Goal: Transaction & Acquisition: Purchase product/service

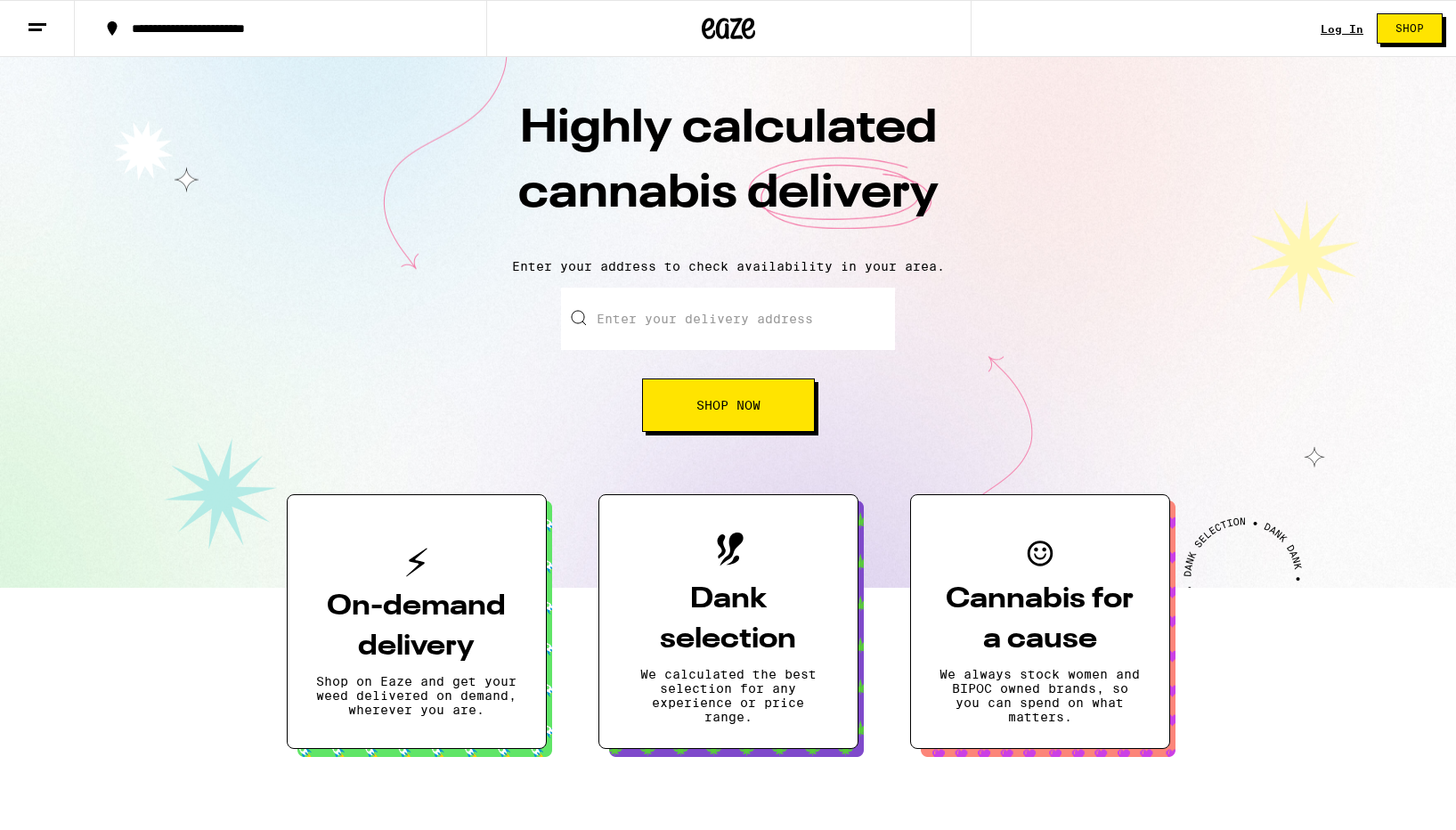
click at [1329, 32] on link "Log In" at bounding box center [1341, 29] width 43 height 11
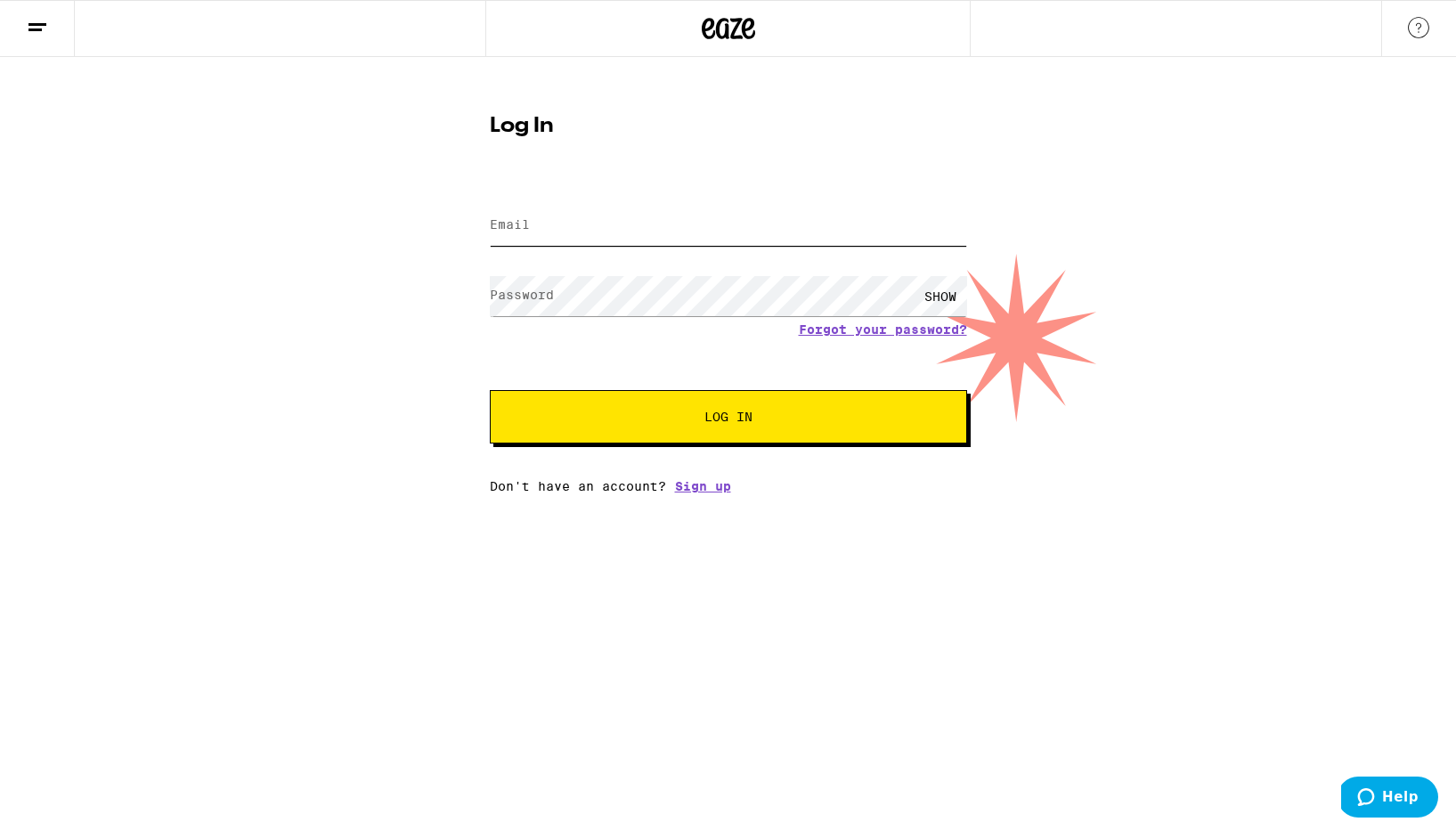
click at [825, 222] on input "Email" at bounding box center [728, 225] width 477 height 40
type input "[EMAIL_ADDRESS][DOMAIN_NAME]"
click at [489, 390] on button "Log In" at bounding box center [728, 416] width 477 height 53
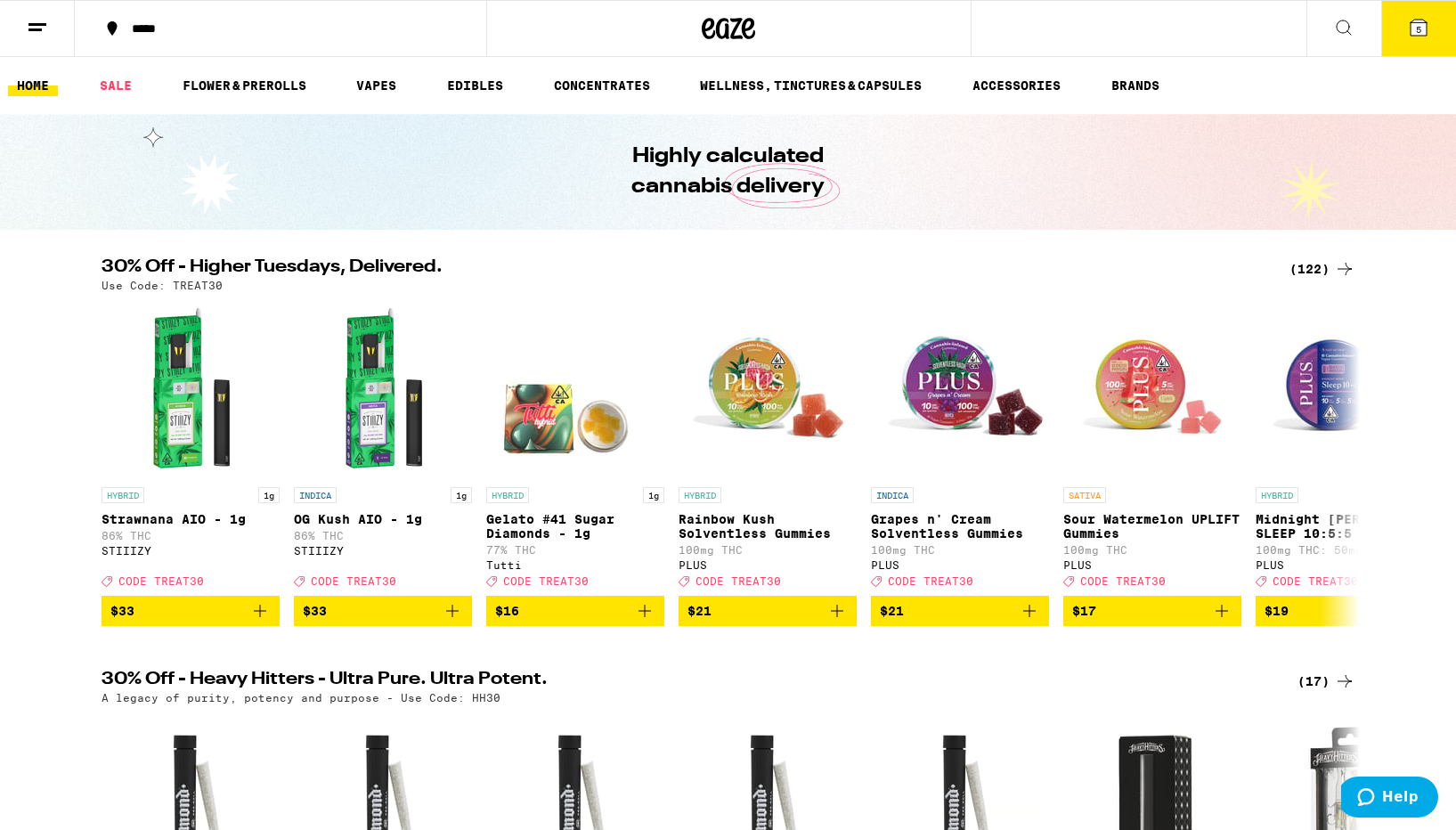
click at [1413, 42] on button "5" at bounding box center [1418, 29] width 75 height 55
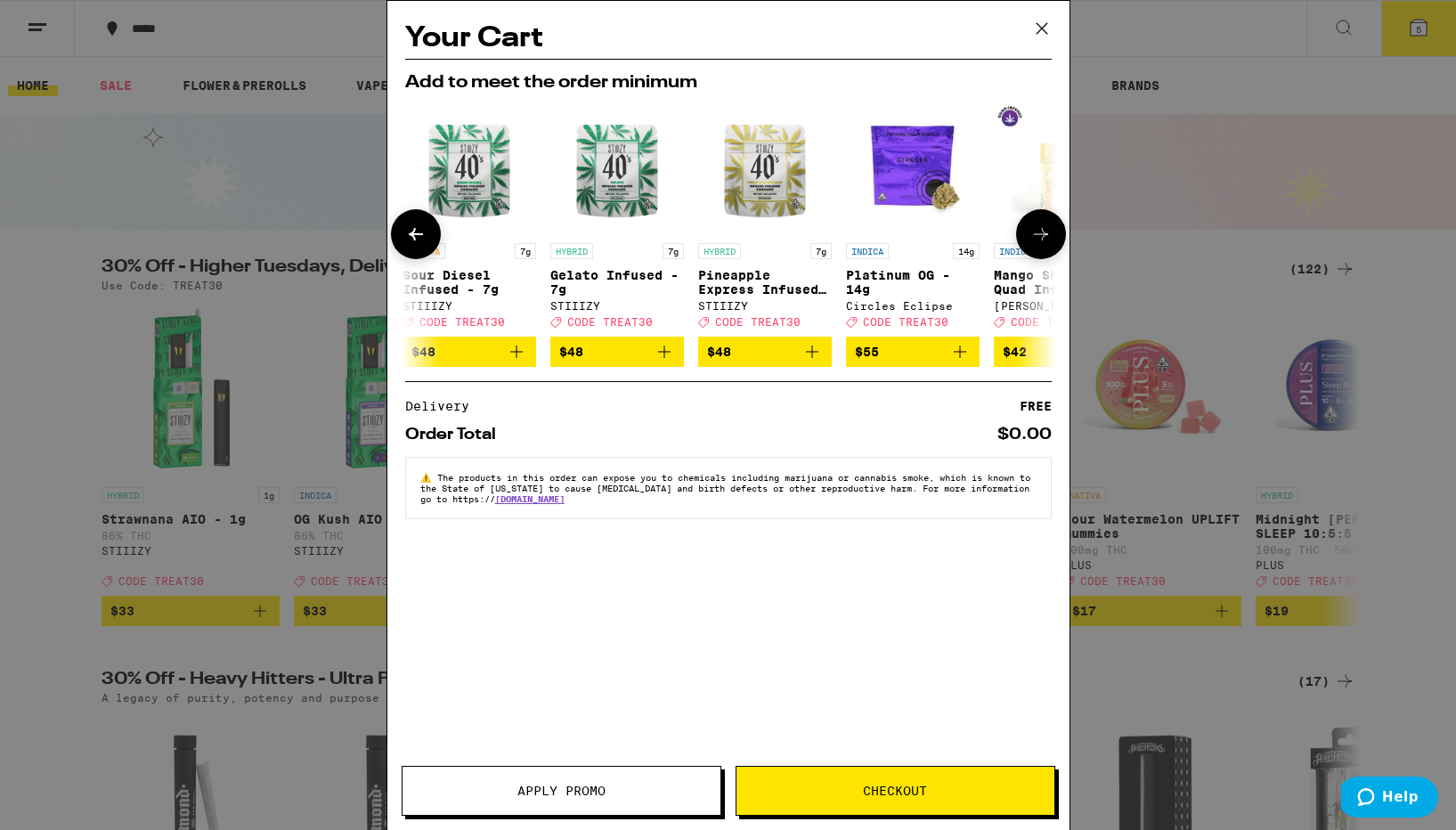
scroll to position [0, 595]
click at [1037, 36] on icon at bounding box center [1042, 29] width 27 height 27
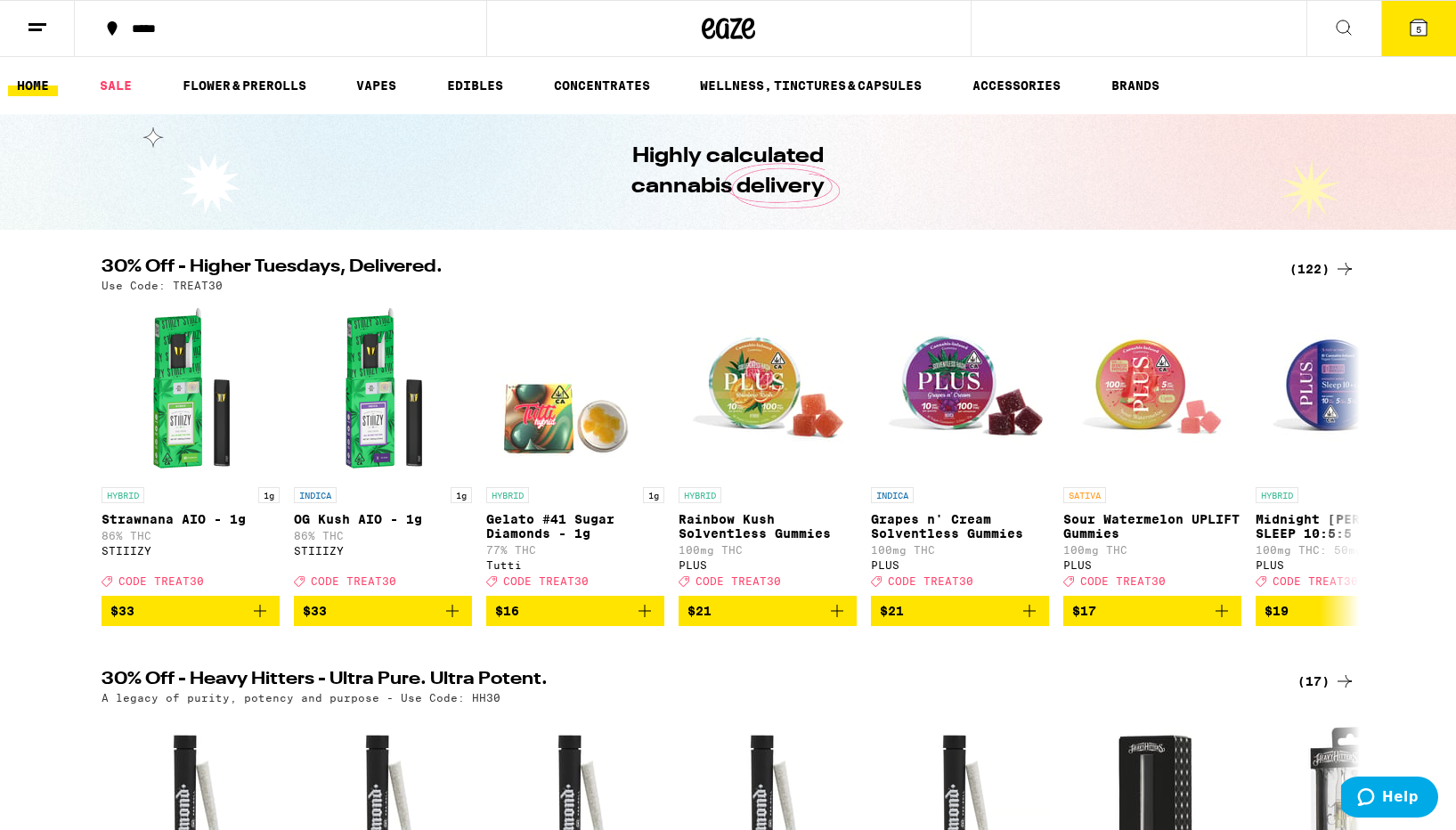
click at [1406, 20] on button "5" at bounding box center [1418, 29] width 75 height 55
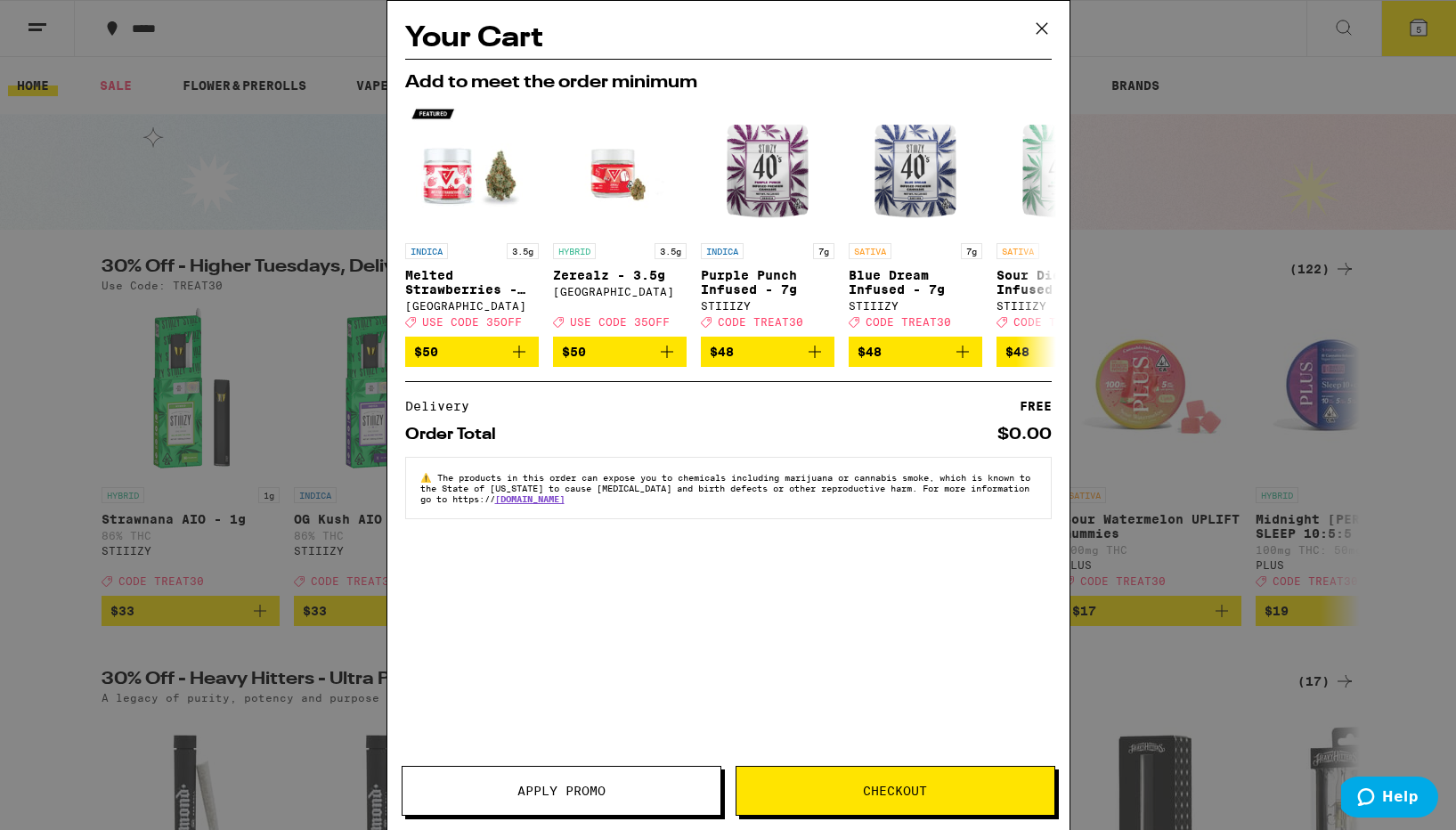
click at [849, 766] on button "Checkout" at bounding box center [895, 791] width 319 height 49
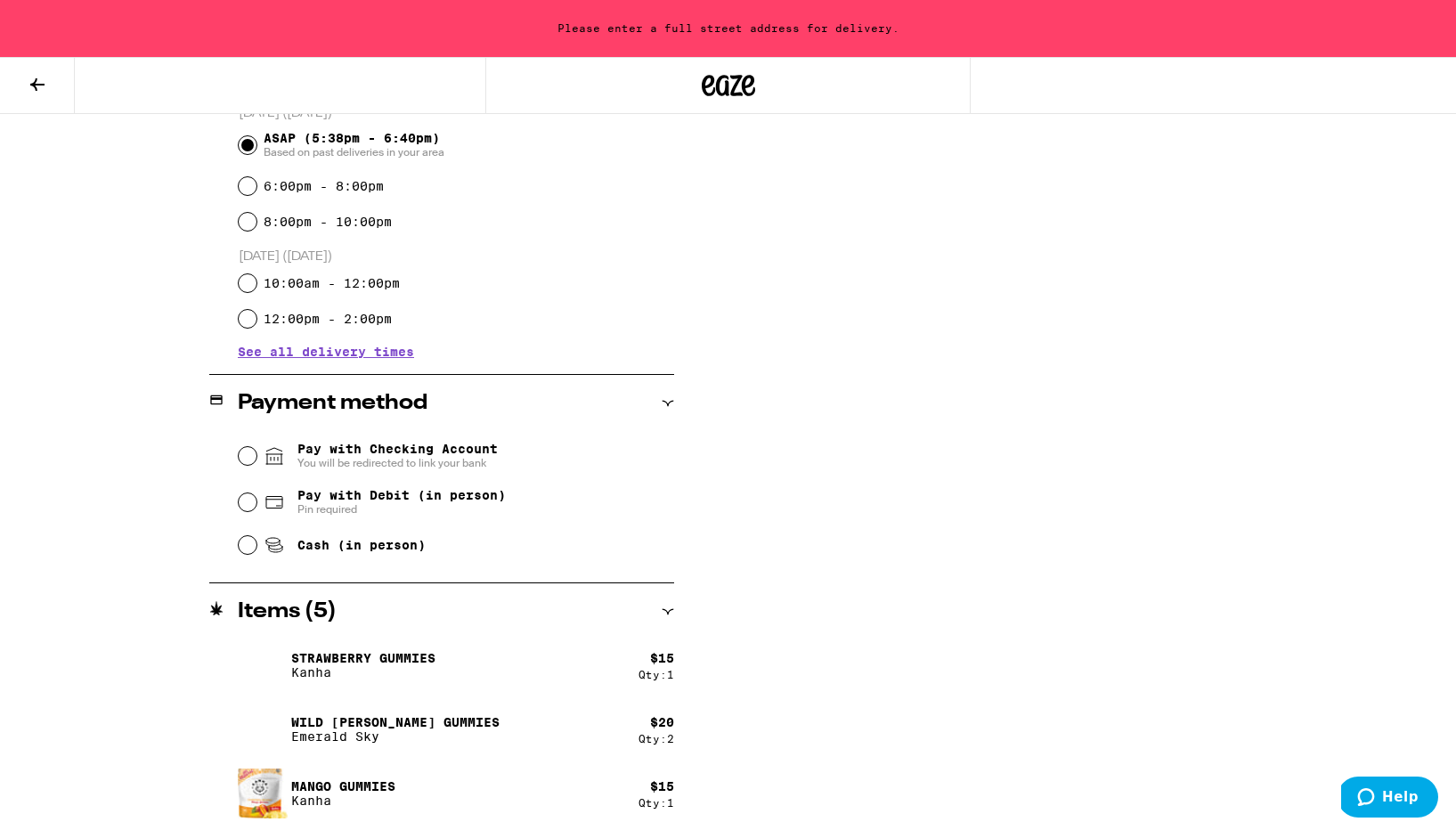
scroll to position [515, 0]
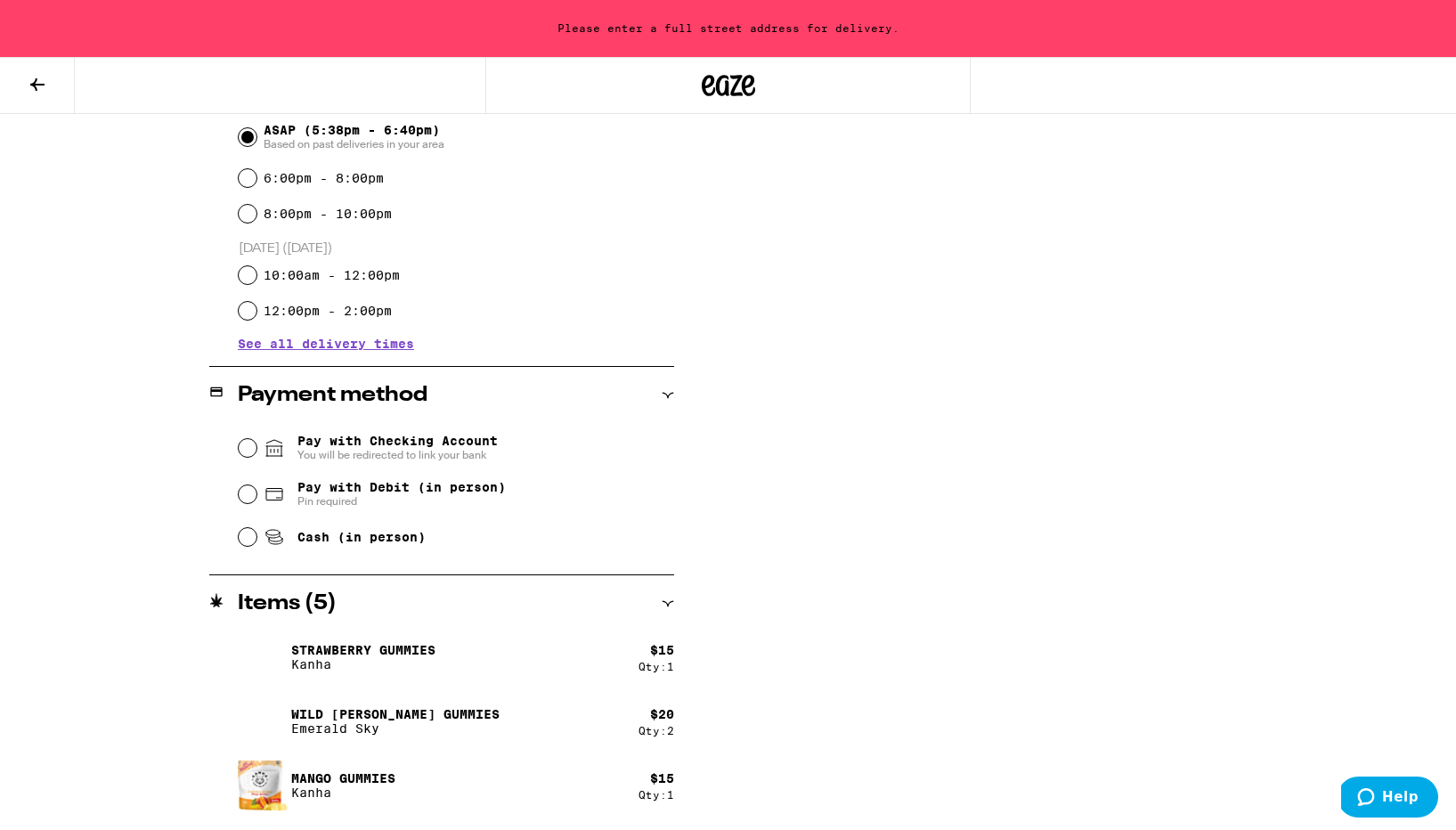
click at [259, 453] on div "Pay with Checking Account You will be redirected to link your bank" at bounding box center [456, 448] width 435 height 47
click at [249, 452] on input "Pay with Checking Account You will be redirected to link your bank" at bounding box center [247, 448] width 18 height 18
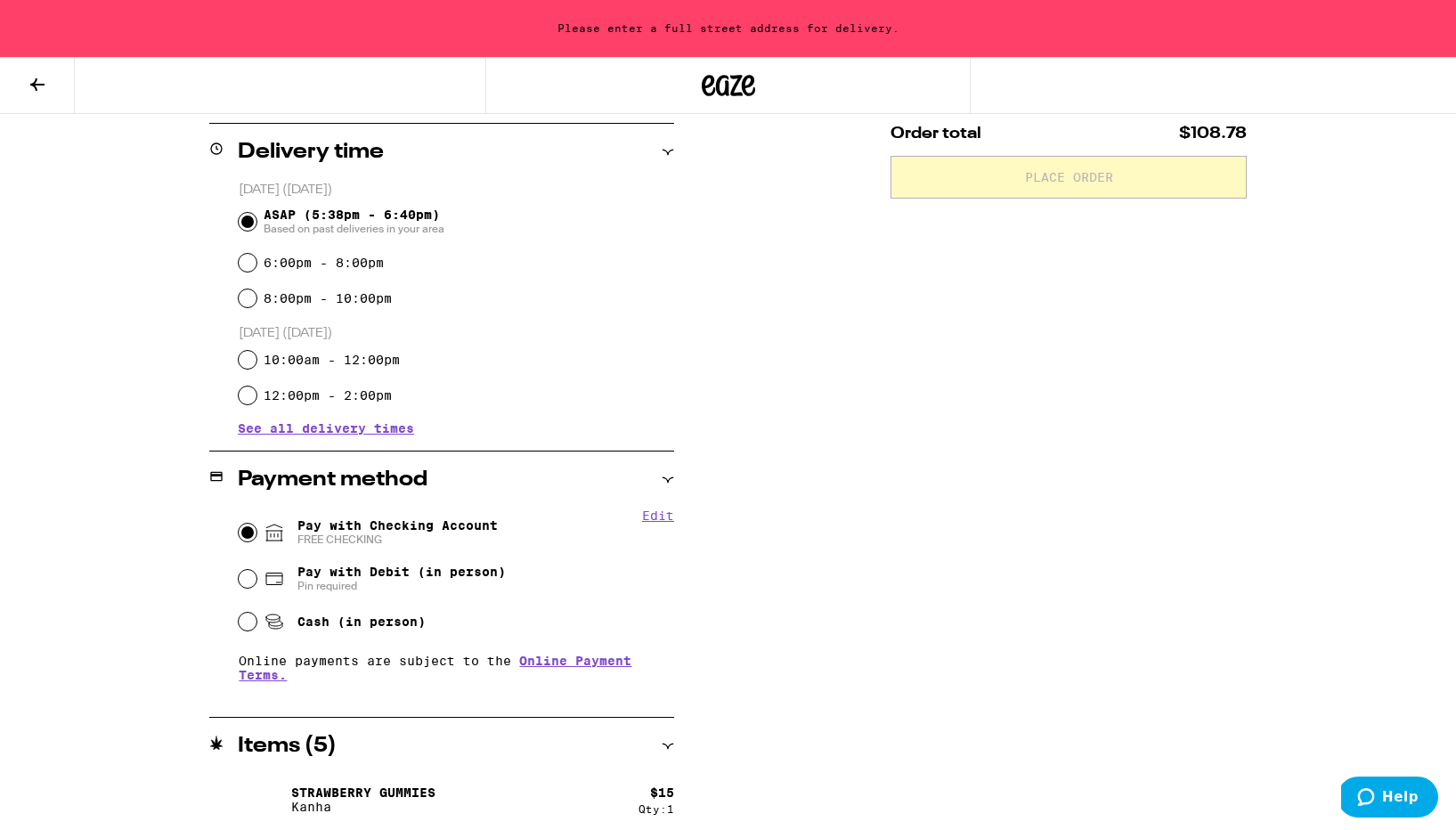
scroll to position [0, 0]
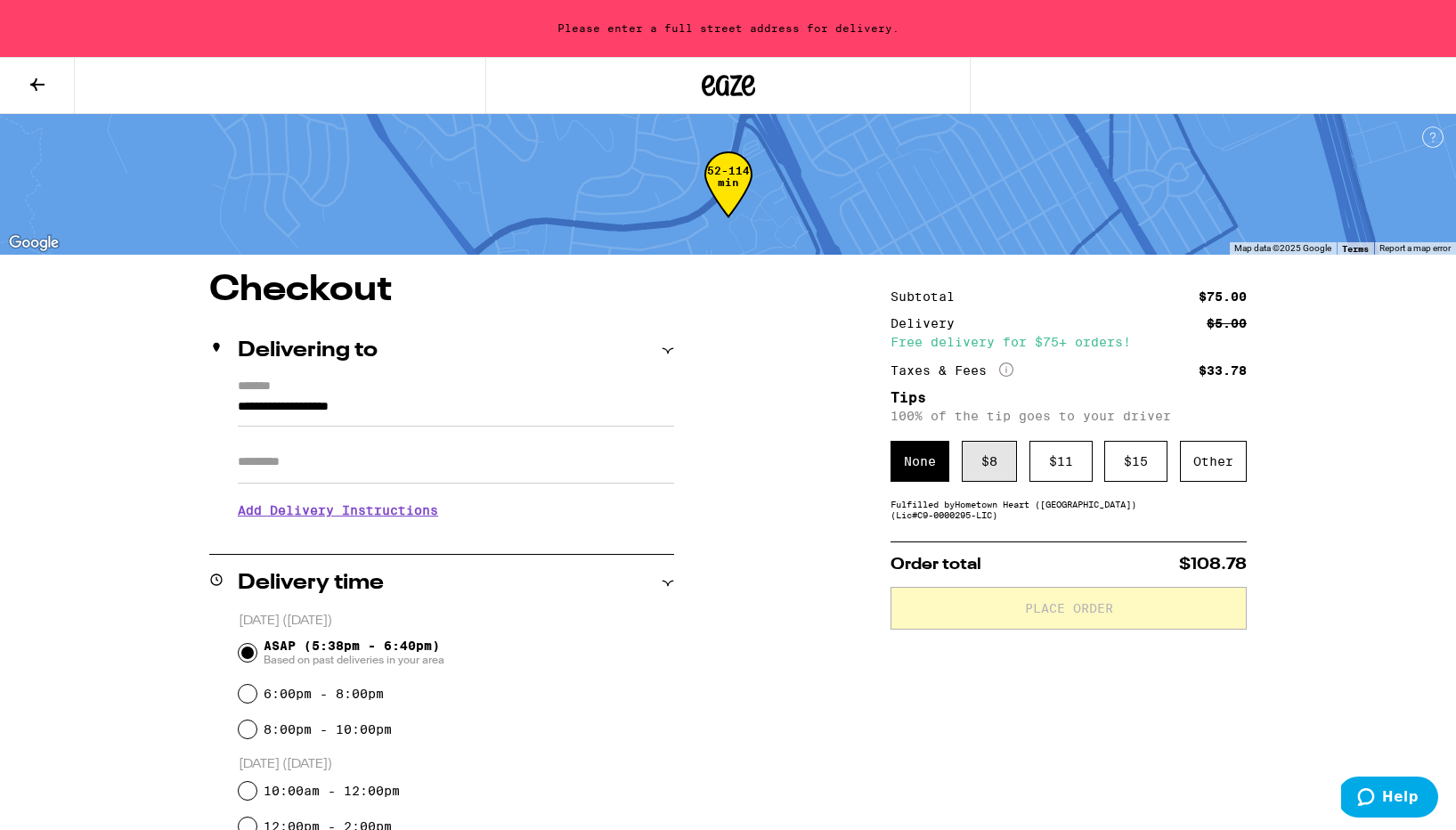
click at [970, 467] on div "$ 8" at bounding box center [989, 461] width 55 height 41
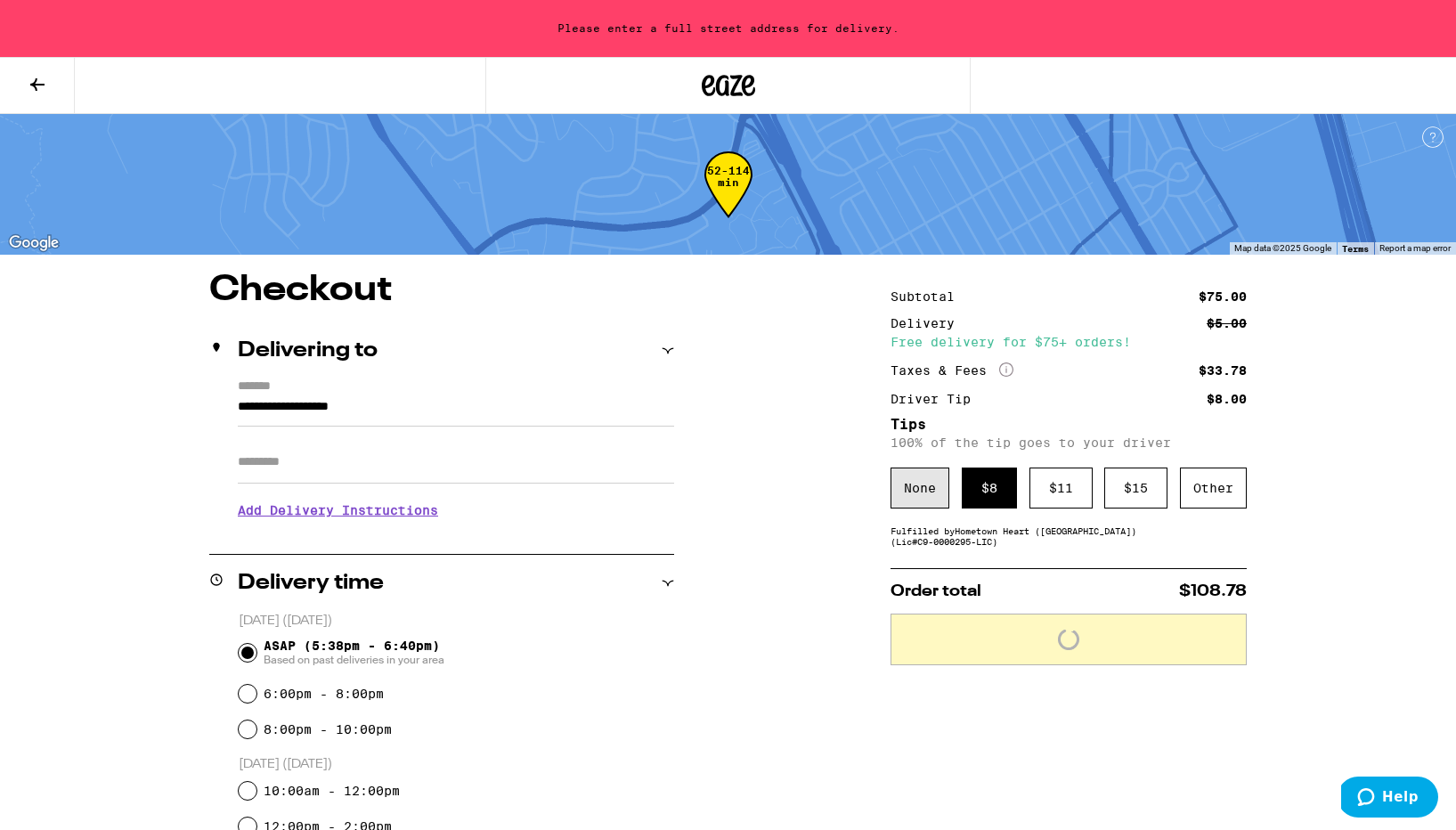
click at [924, 486] on div "None" at bounding box center [920, 488] width 59 height 41
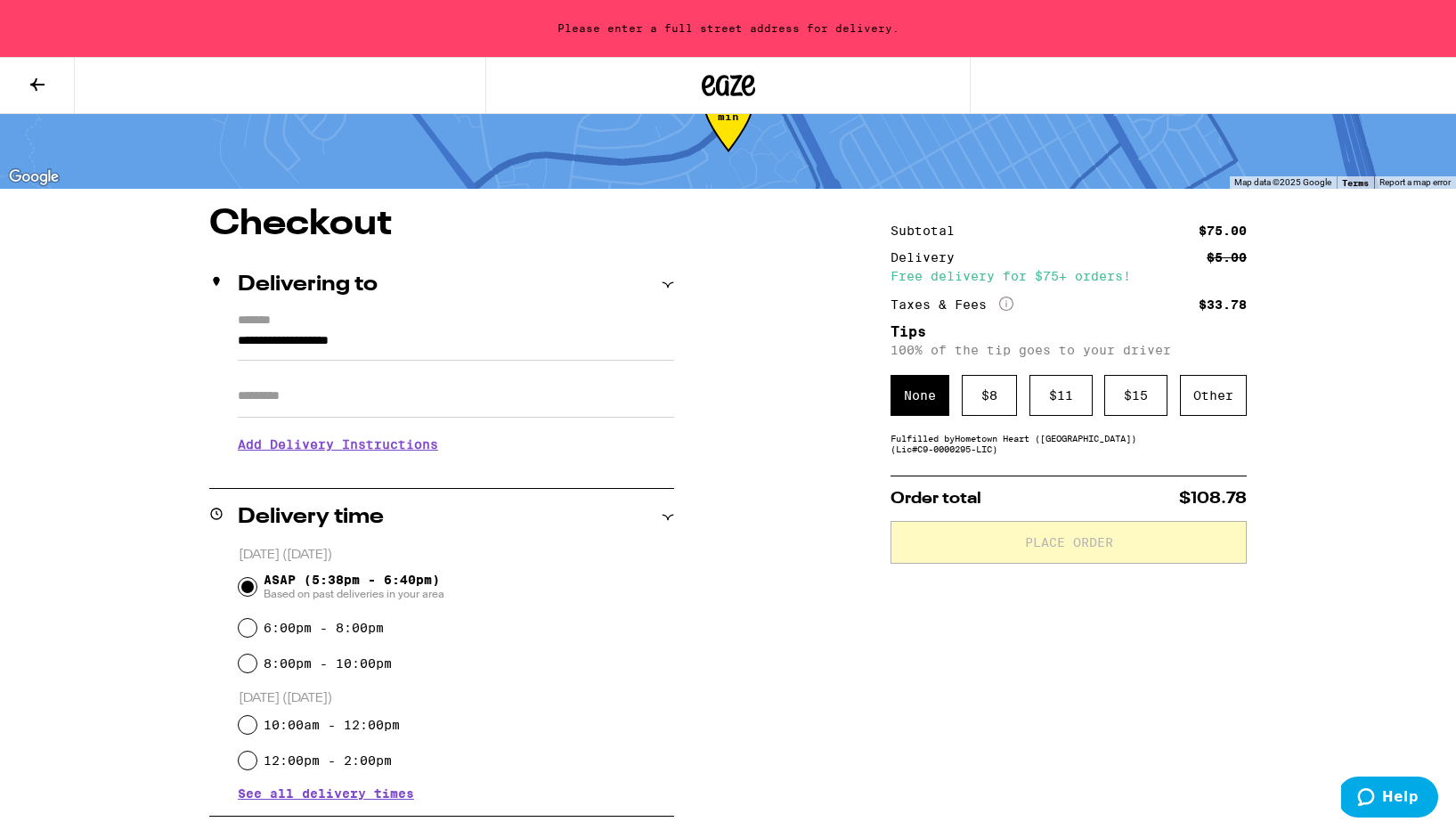
scroll to position [98, 0]
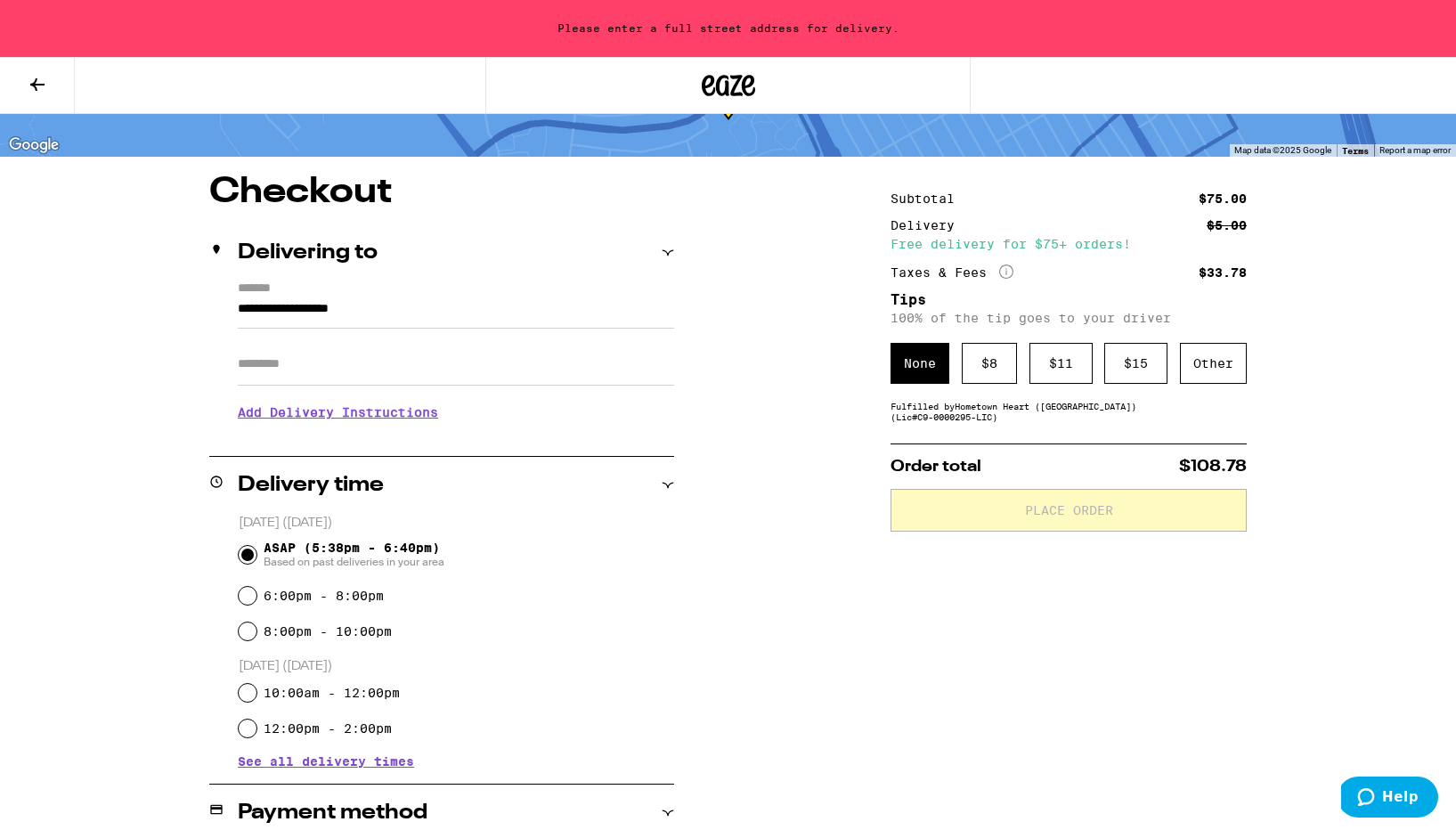
click at [529, 325] on input "**********" at bounding box center [455, 314] width 436 height 30
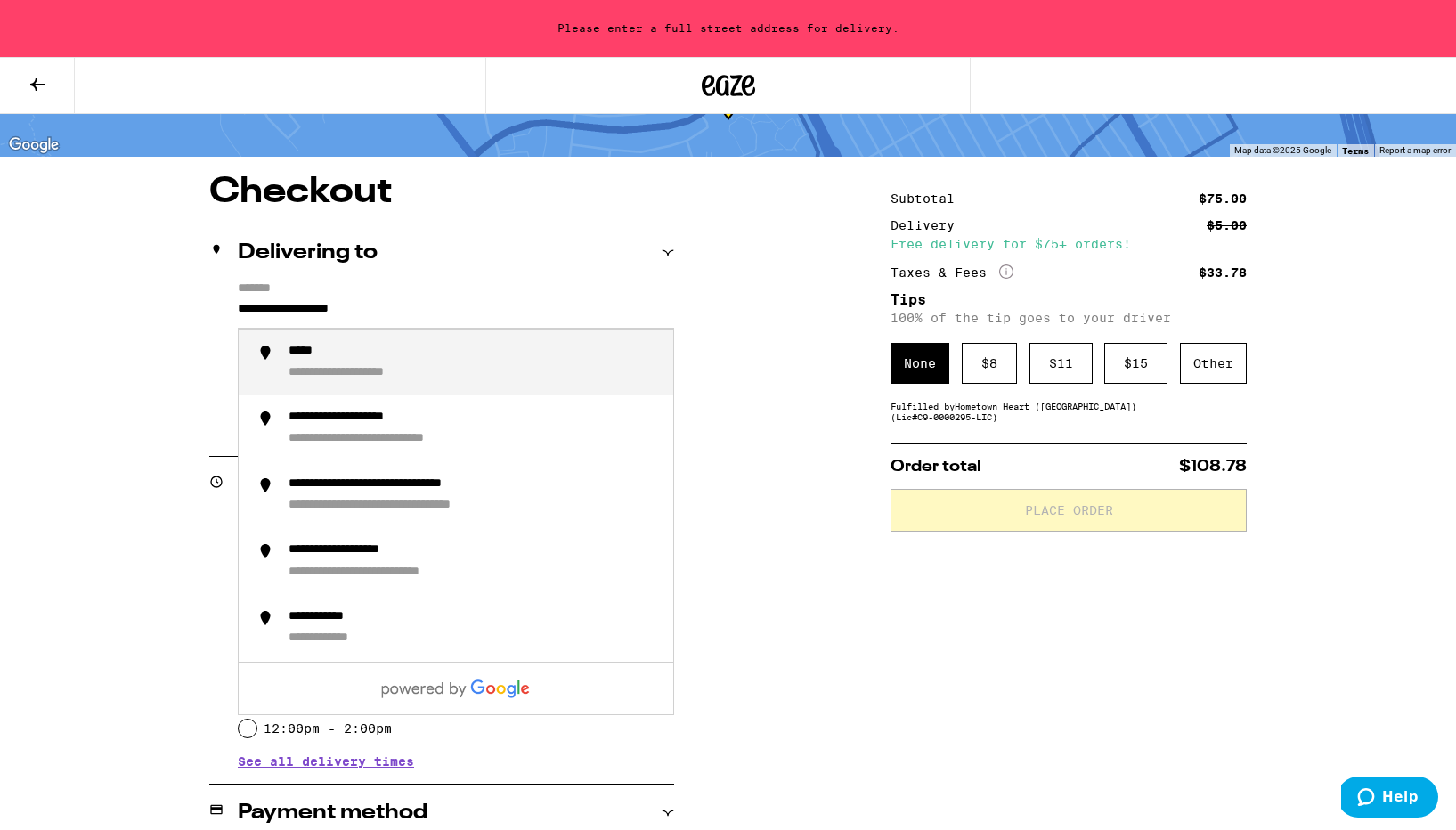
drag, startPoint x: 509, startPoint y: 319, endPoint x: 335, endPoint y: 320, distance: 174.0
click at [335, 320] on input "**********" at bounding box center [455, 314] width 436 height 30
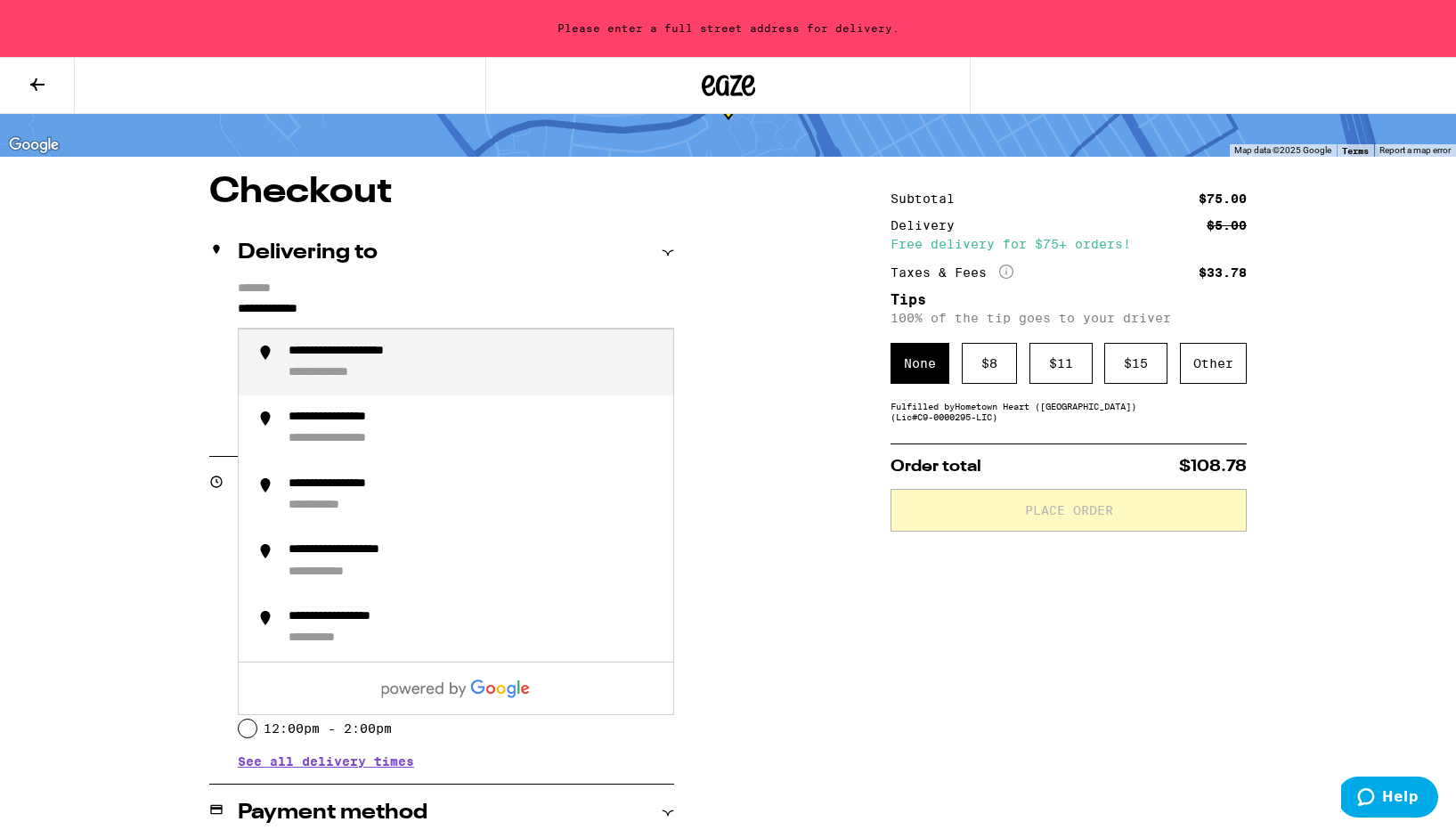
click at [333, 353] on div "**********" at bounding box center [374, 353] width 169 height 17
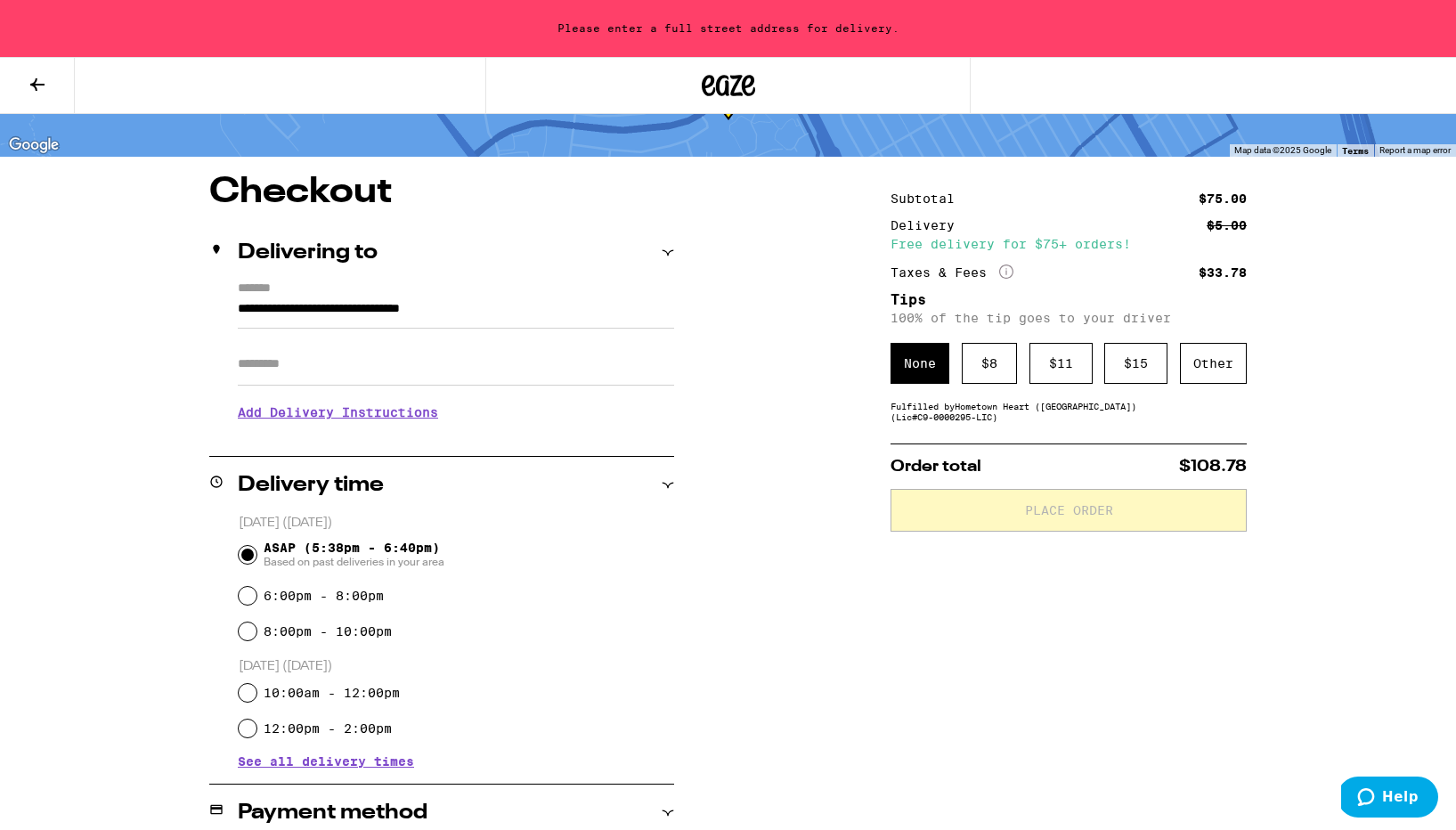
type input "**********"
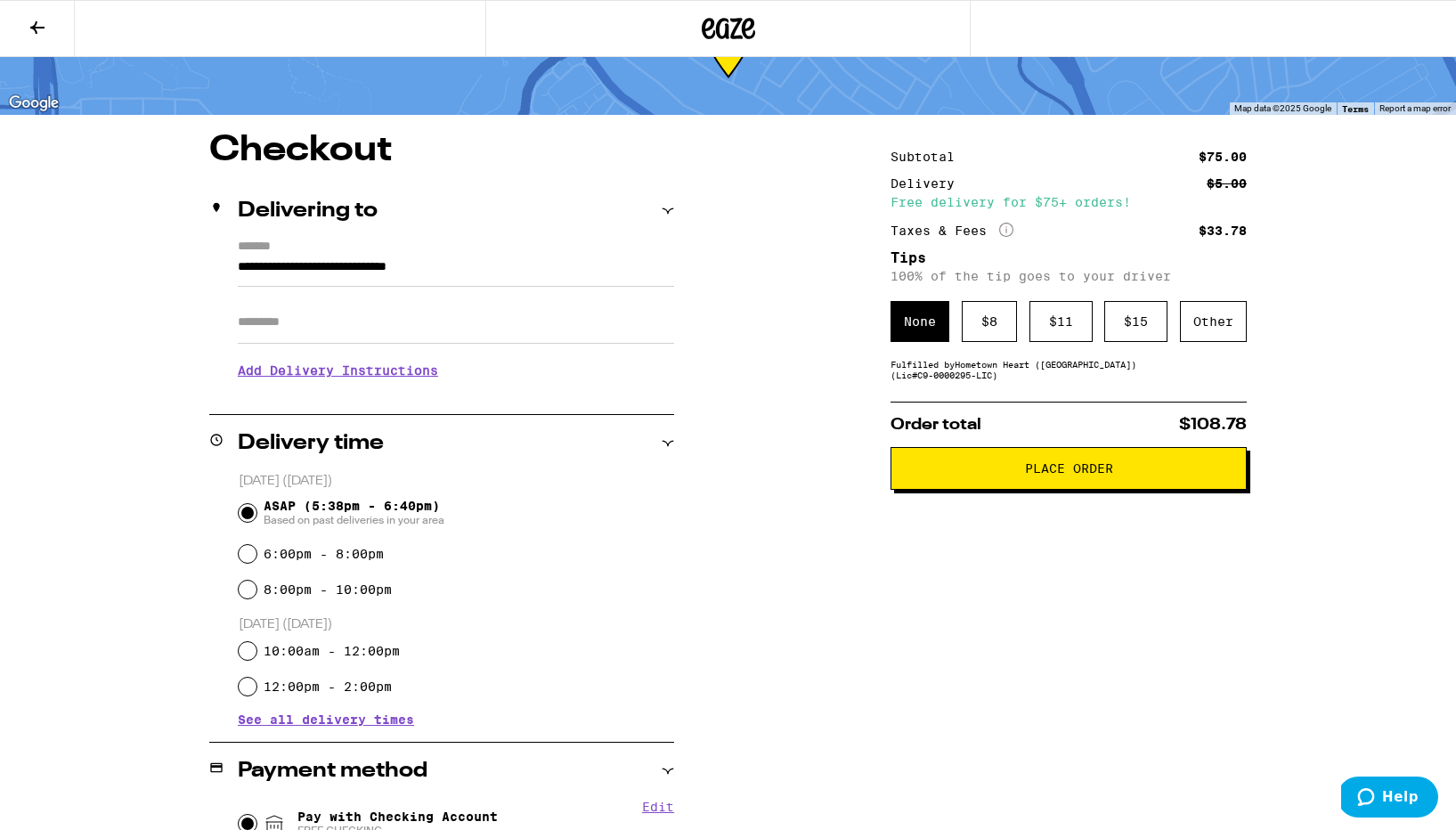
scroll to position [89, 0]
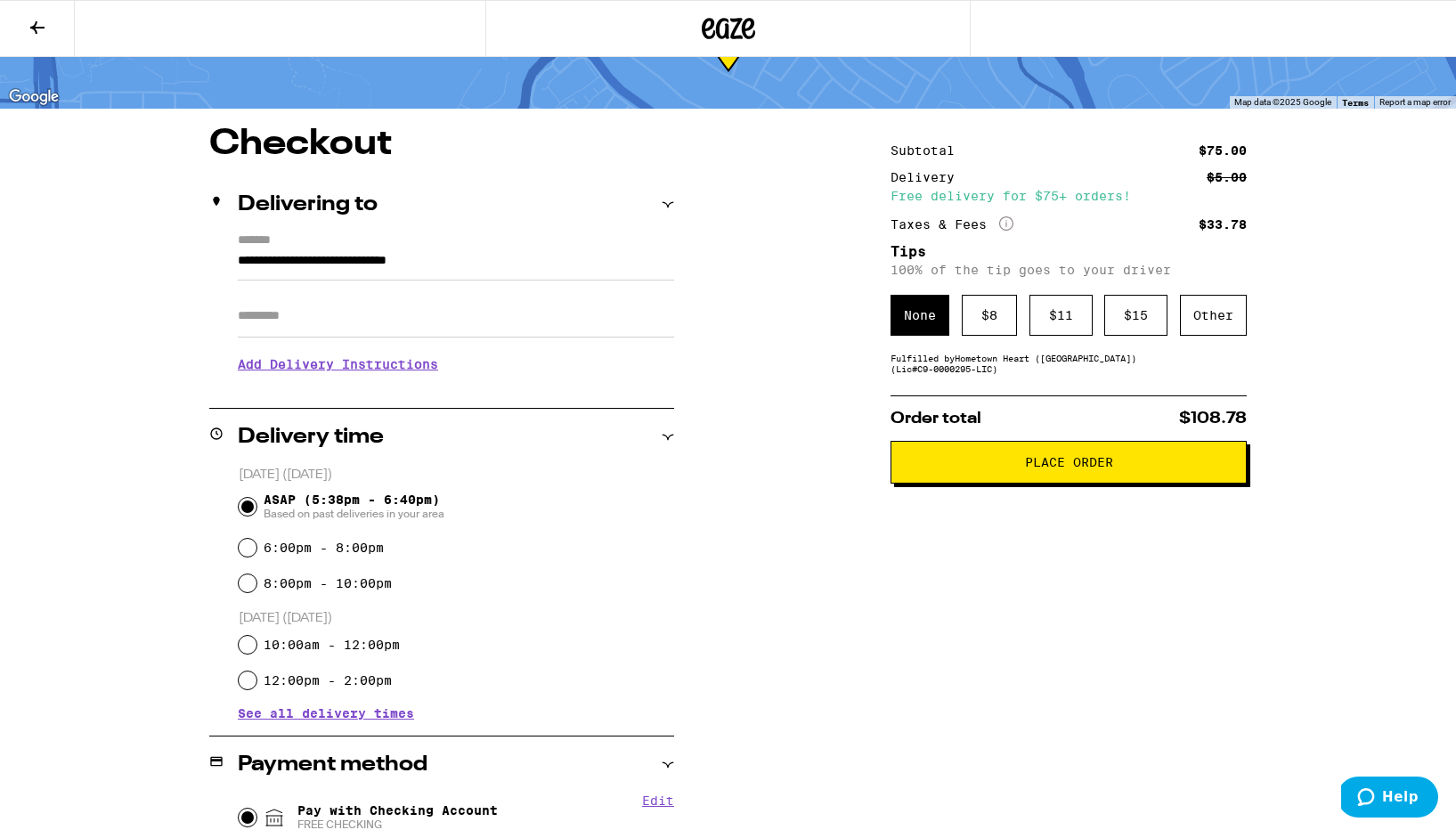
click at [420, 379] on h3 "Add Delivery Instructions" at bounding box center [455, 364] width 436 height 41
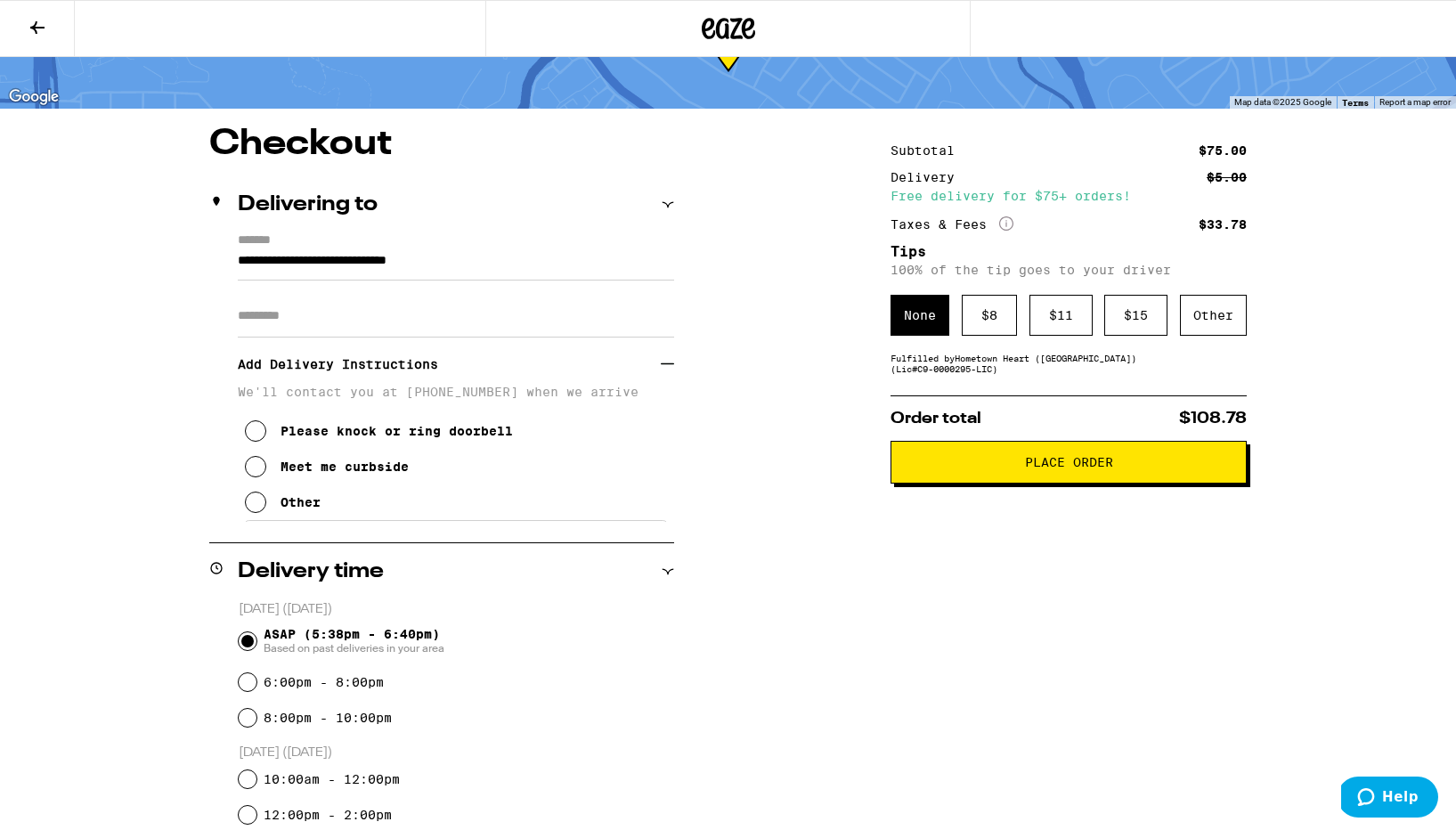
click at [265, 472] on icon at bounding box center [256, 467] width 21 height 21
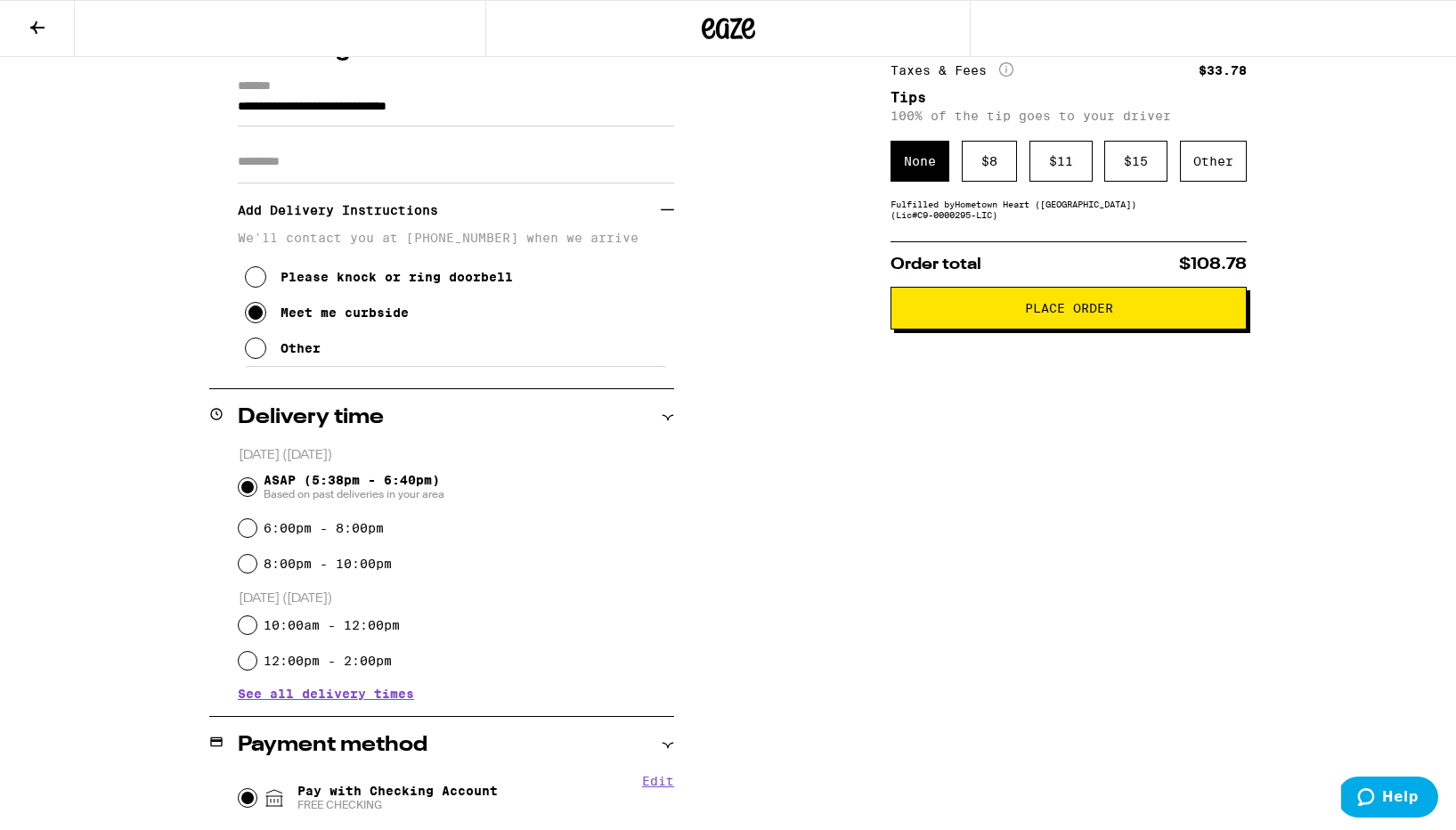
scroll to position [246, 0]
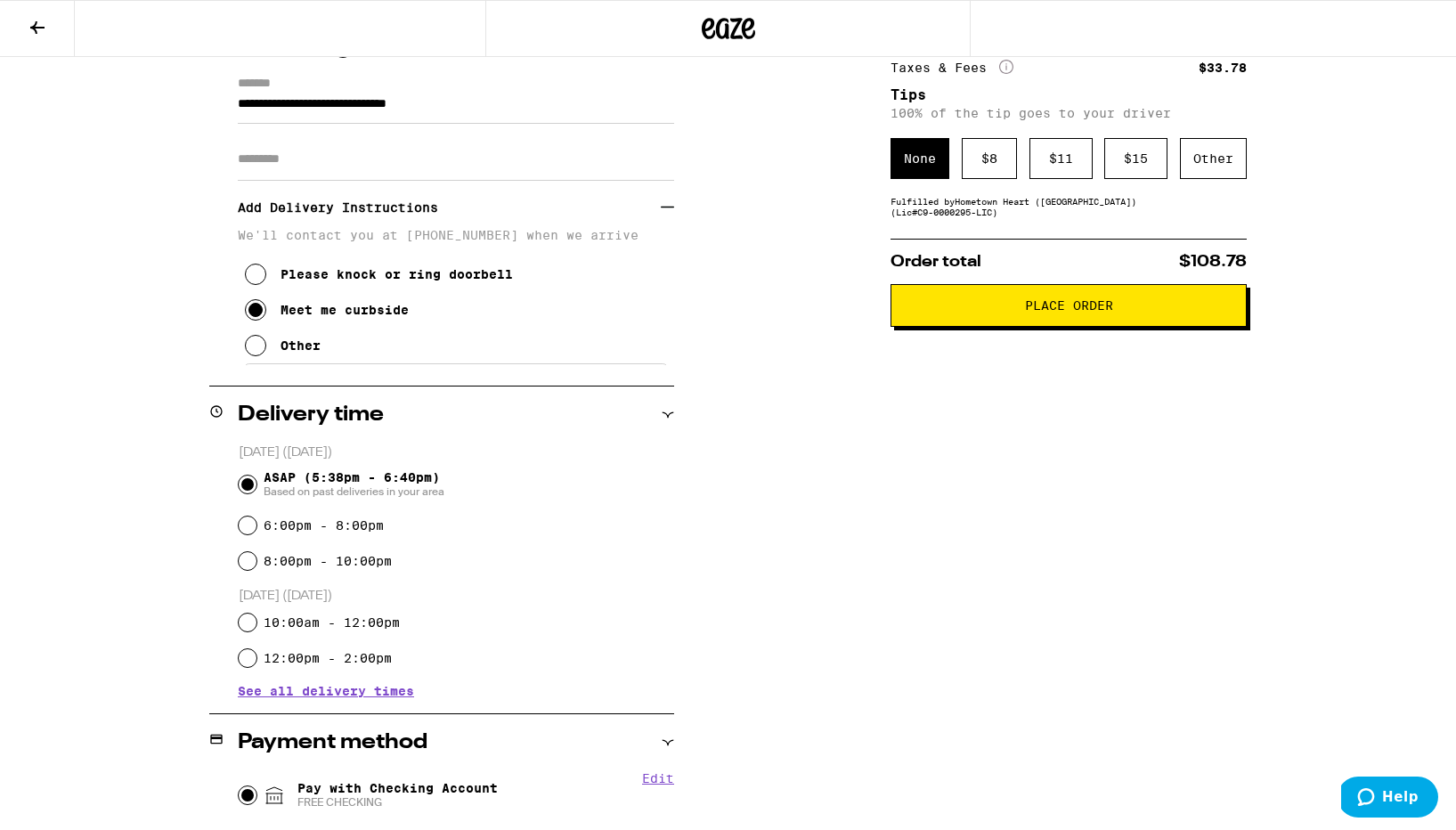
click at [260, 357] on icon at bounding box center [256, 345] width 21 height 21
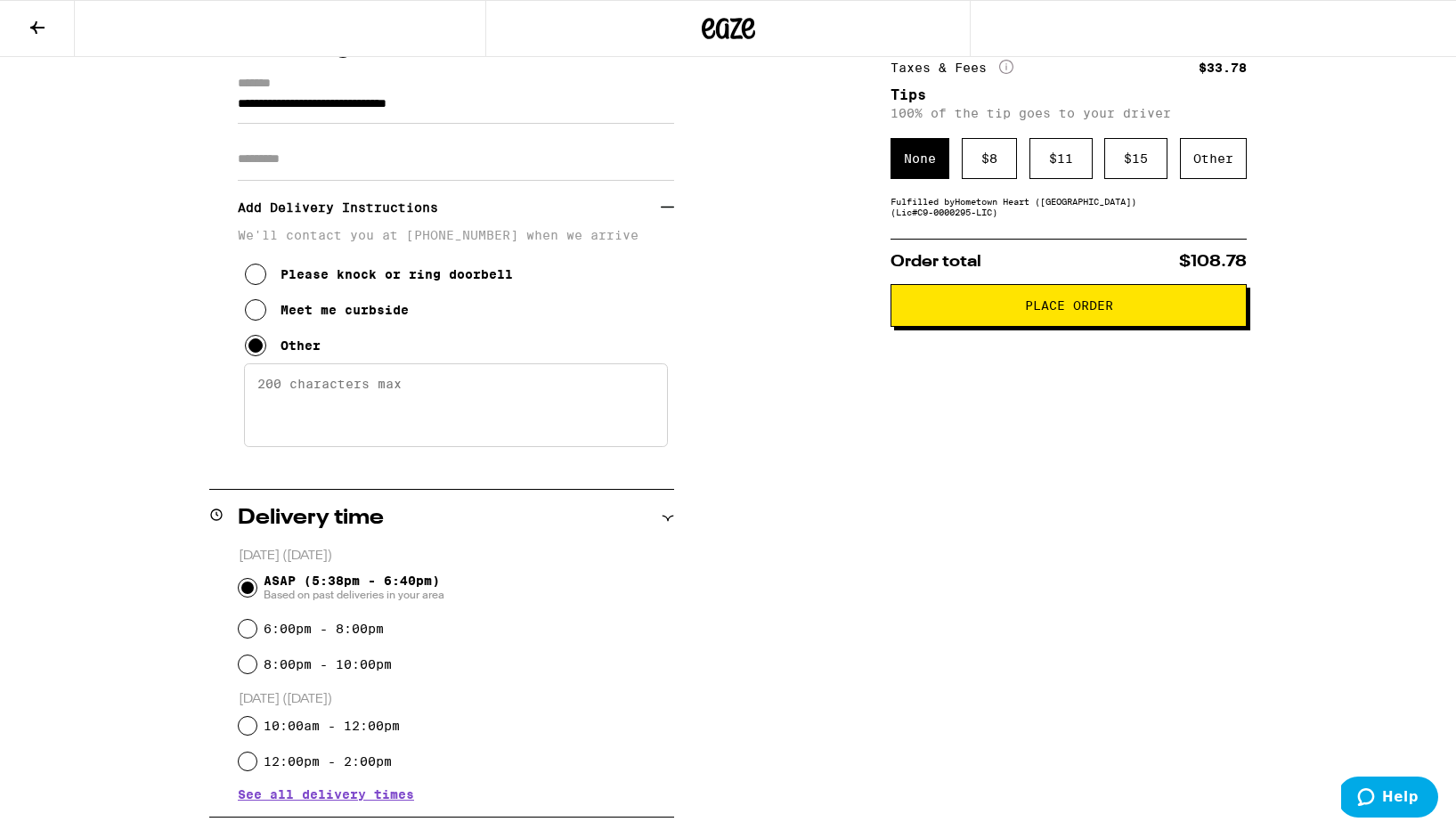
click at [308, 393] on textarea "Enter any other delivery instructions you want driver to know" at bounding box center [456, 405] width 424 height 84
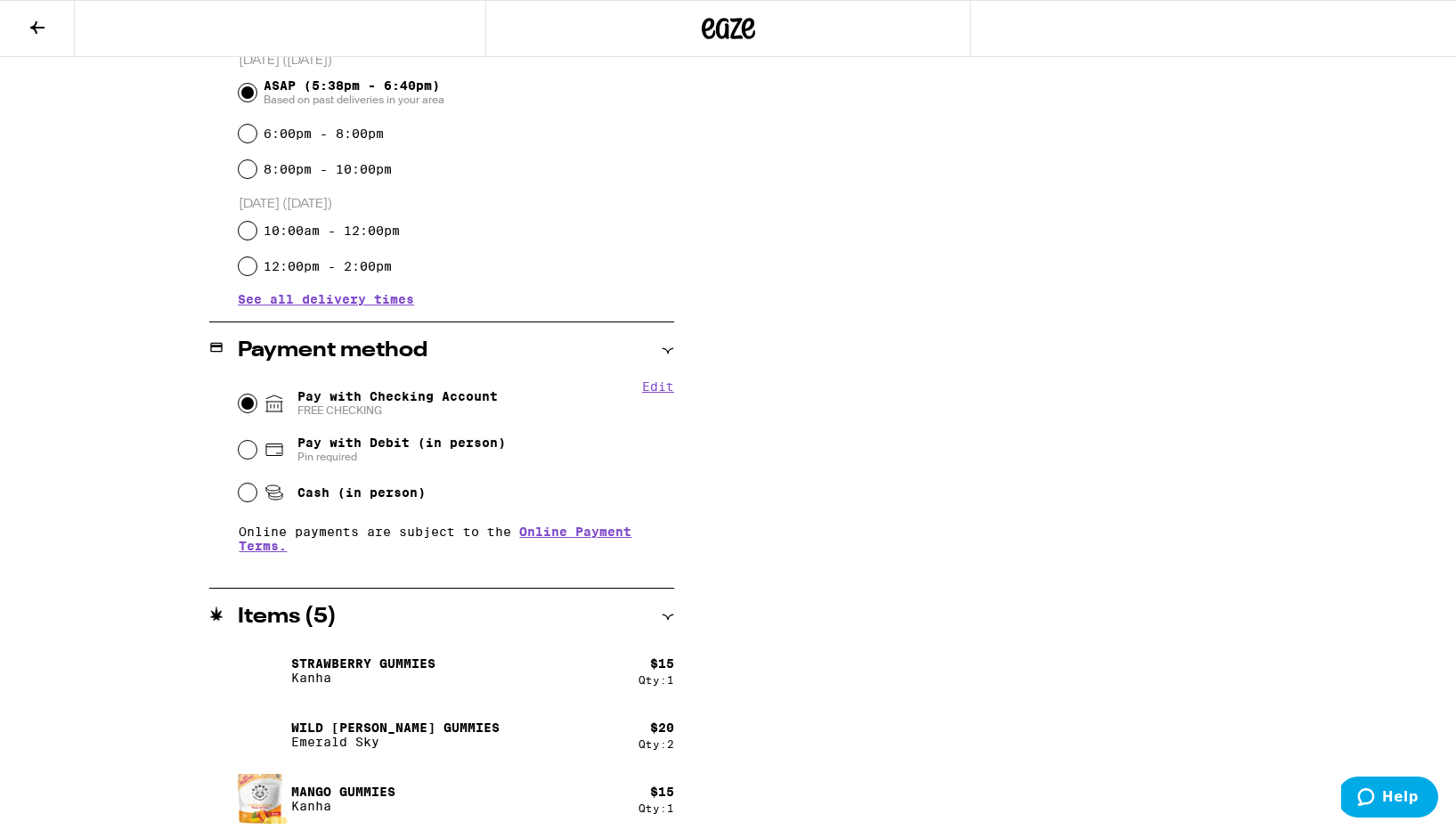
scroll to position [814, 0]
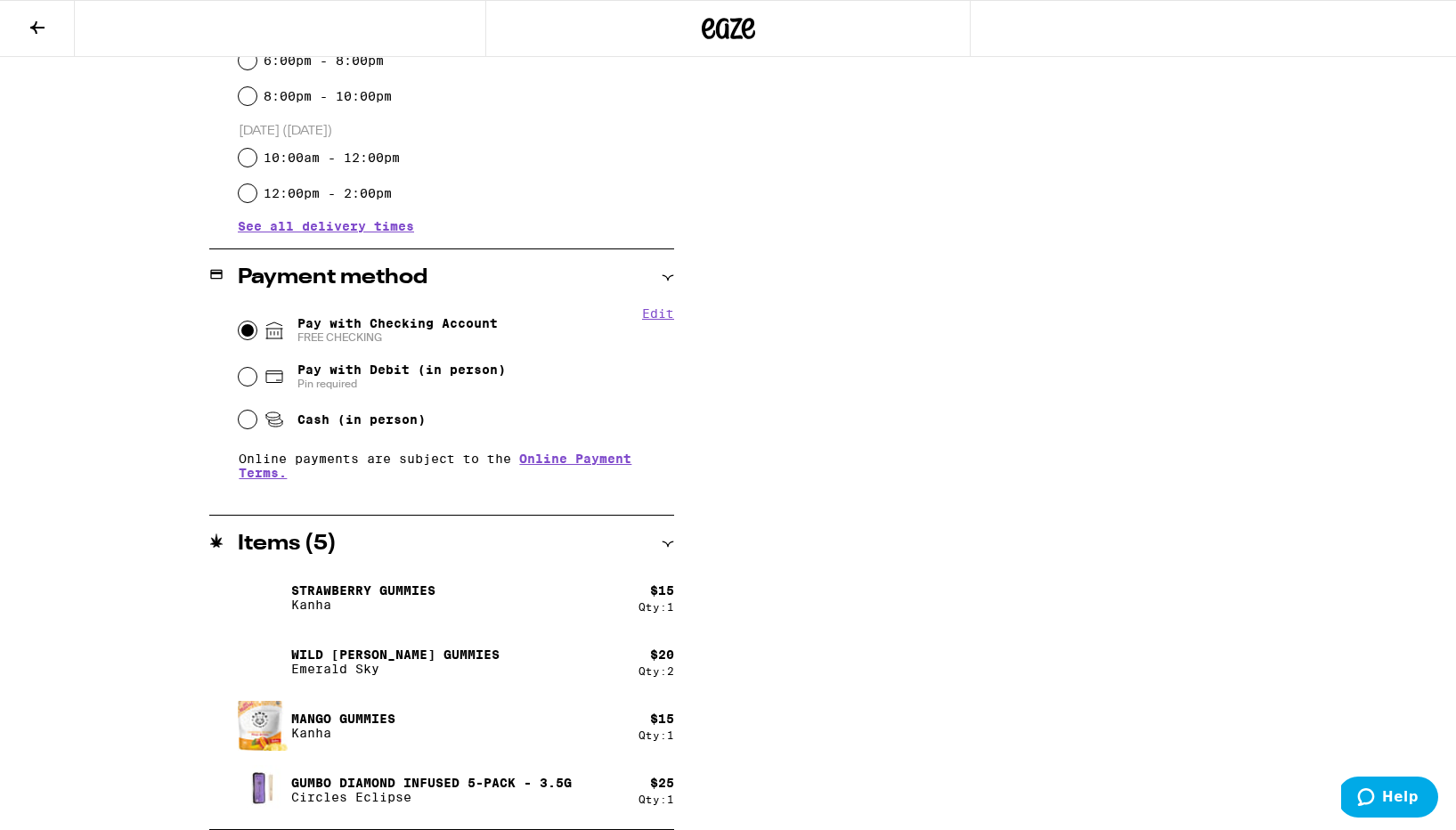
type textarea "Call me when outside, I can meet you curbside."
click at [656, 541] on div "Items ( 5 )" at bounding box center [441, 544] width 465 height 21
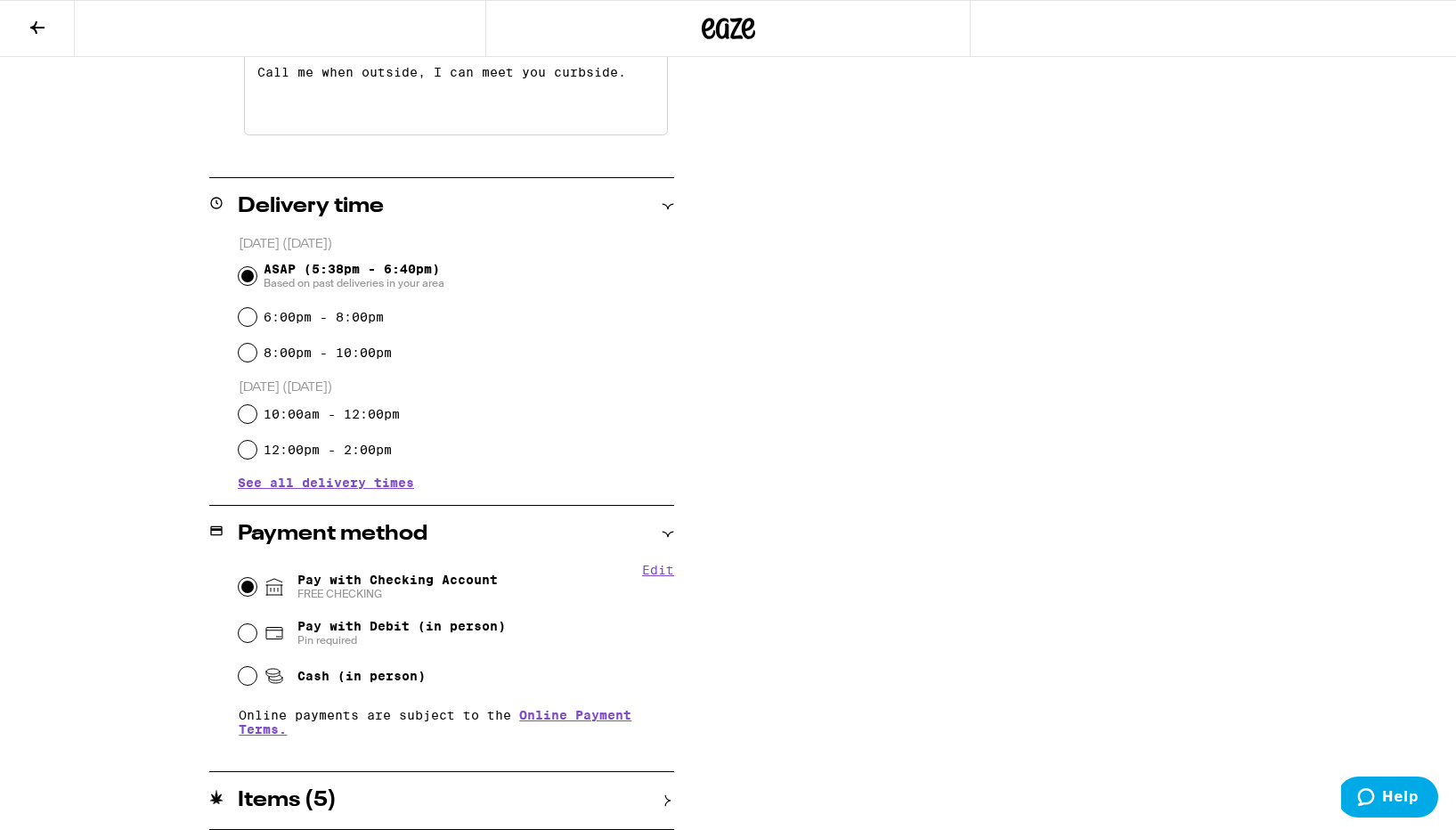
scroll to position [557, 0]
click at [663, 788] on div "Items ( 5 )" at bounding box center [441, 801] width 465 height 57
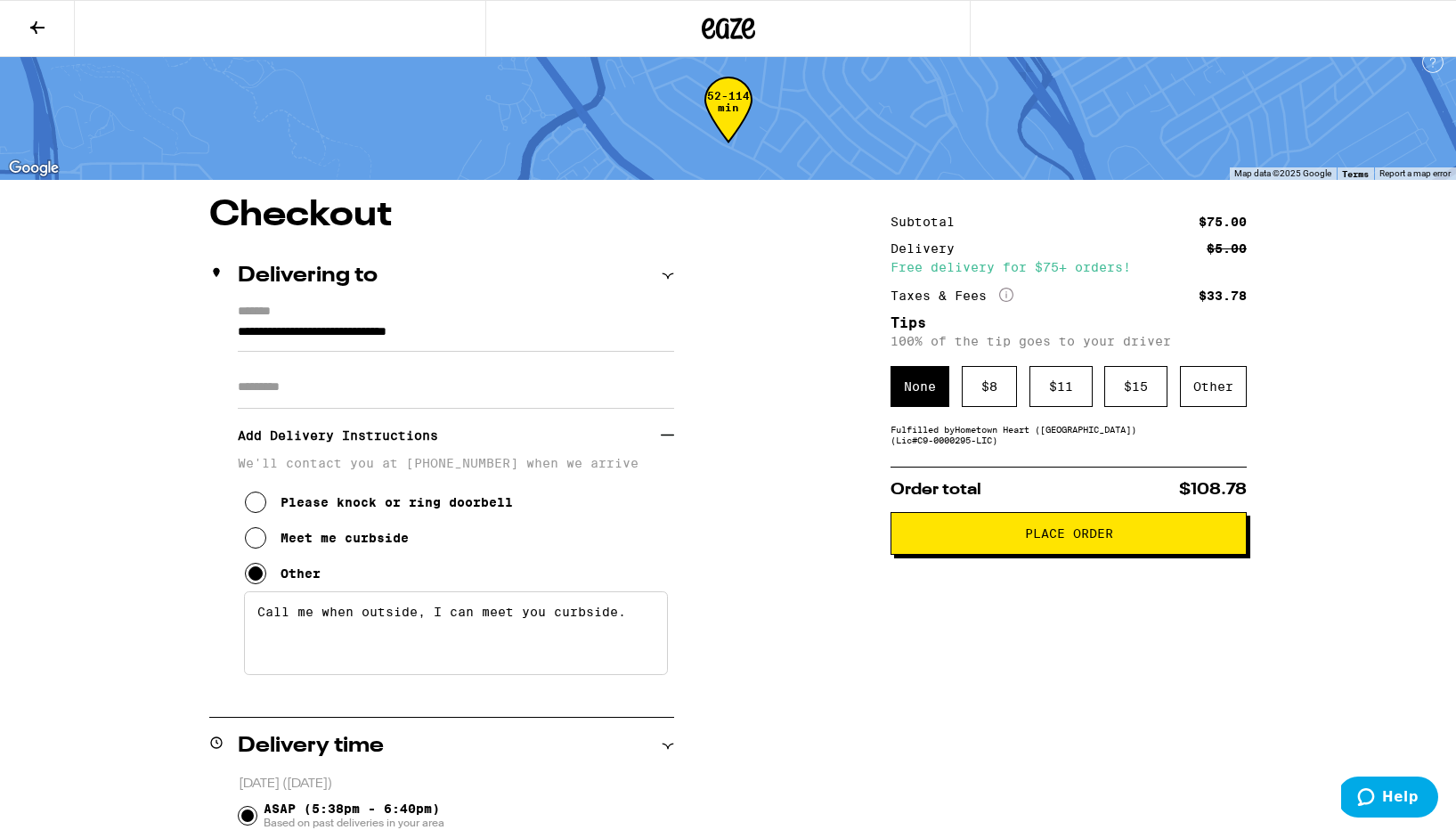
scroll to position [0, 0]
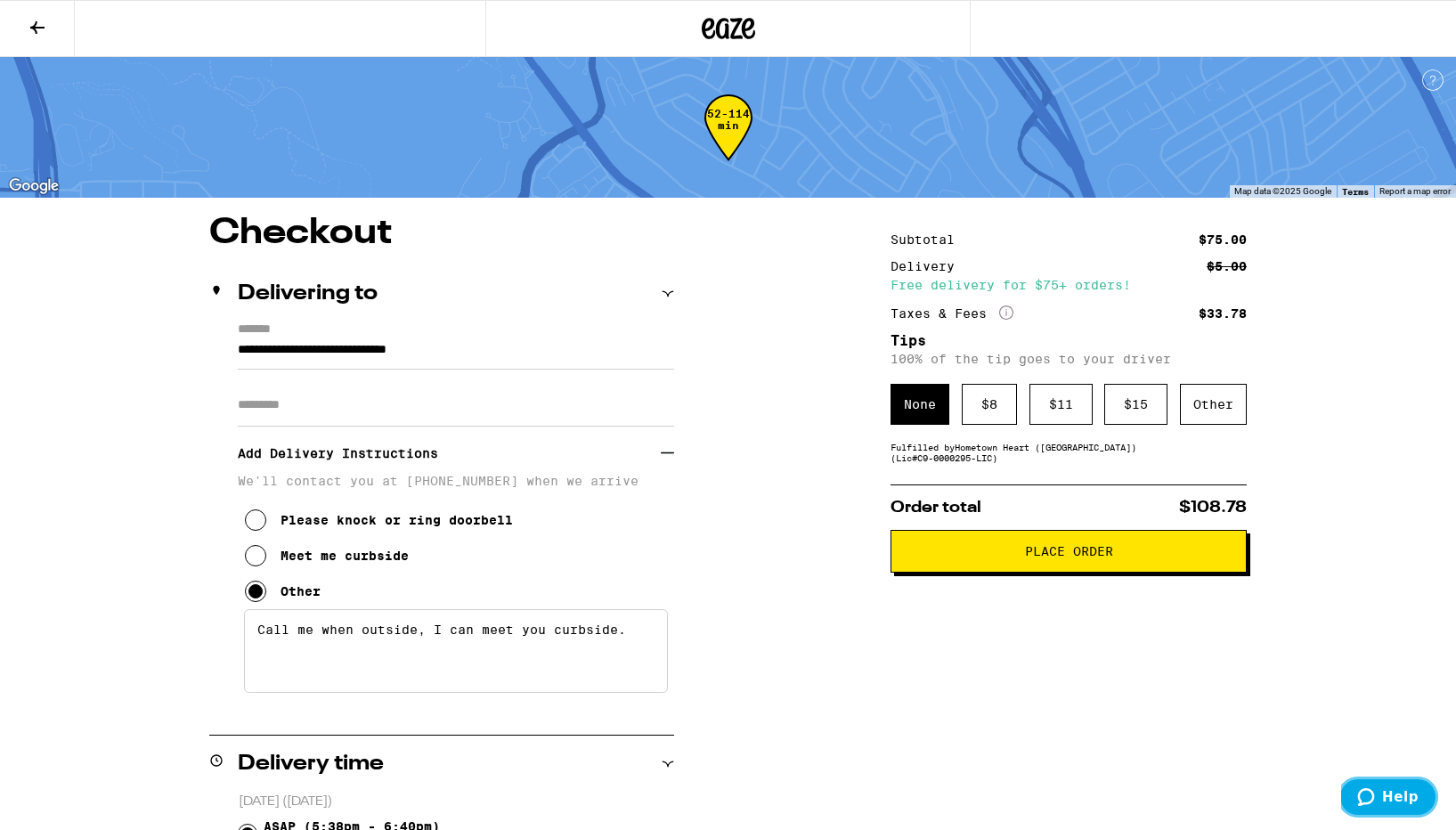
click at [1367, 793] on icon "Help" at bounding box center [1366, 797] width 18 height 18
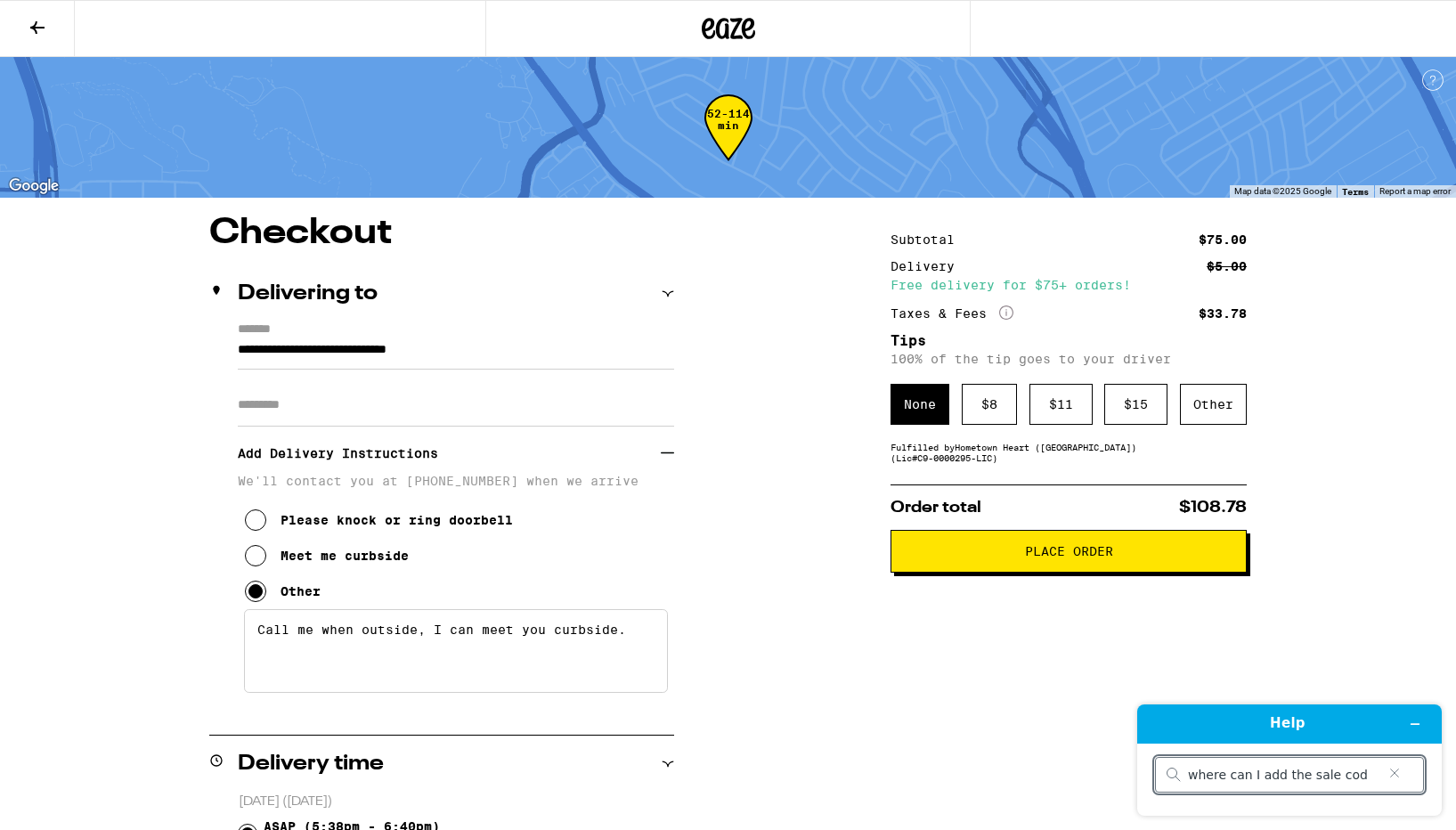
type input "where can I add the sale code"
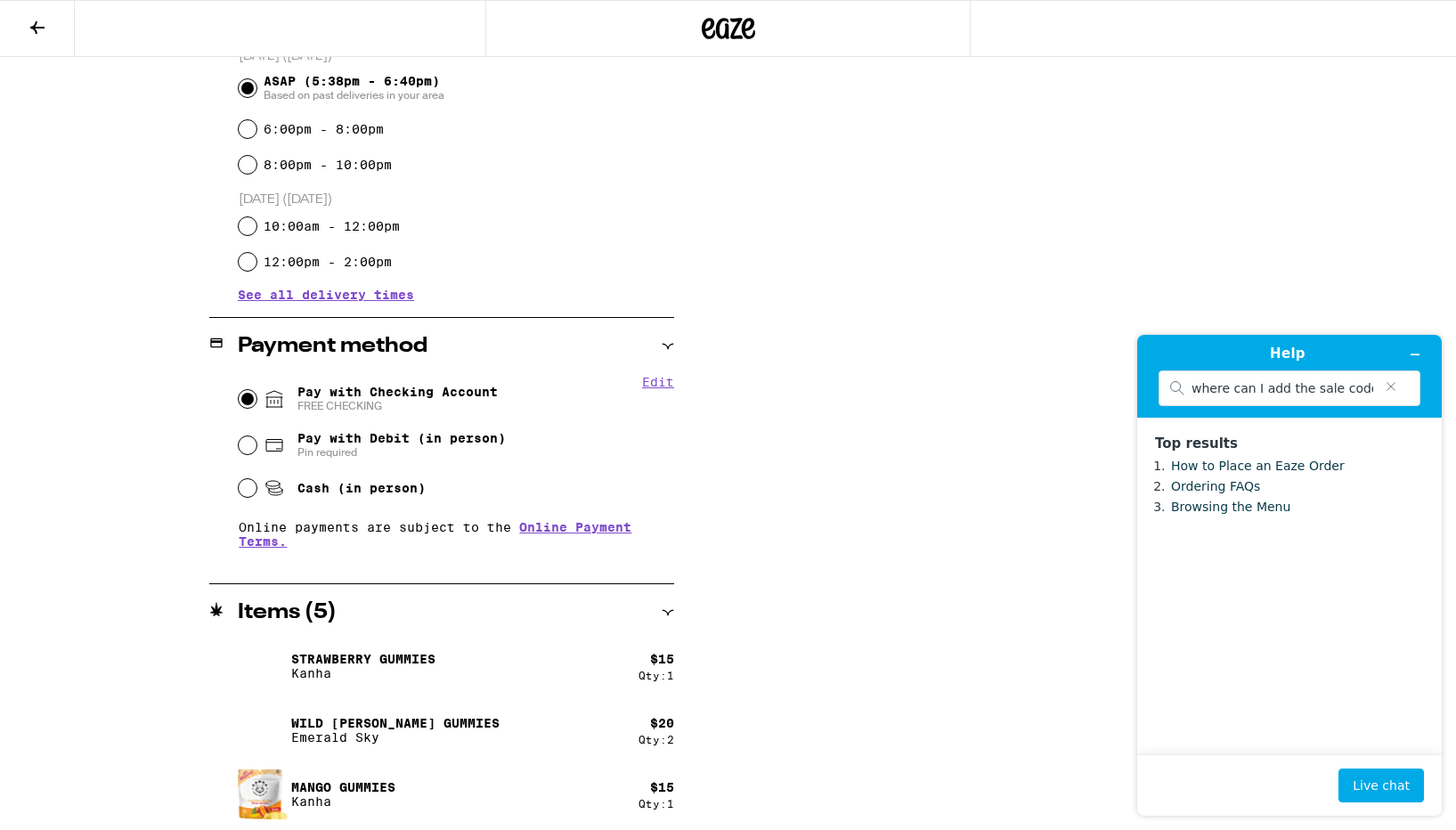
scroll to position [814, 0]
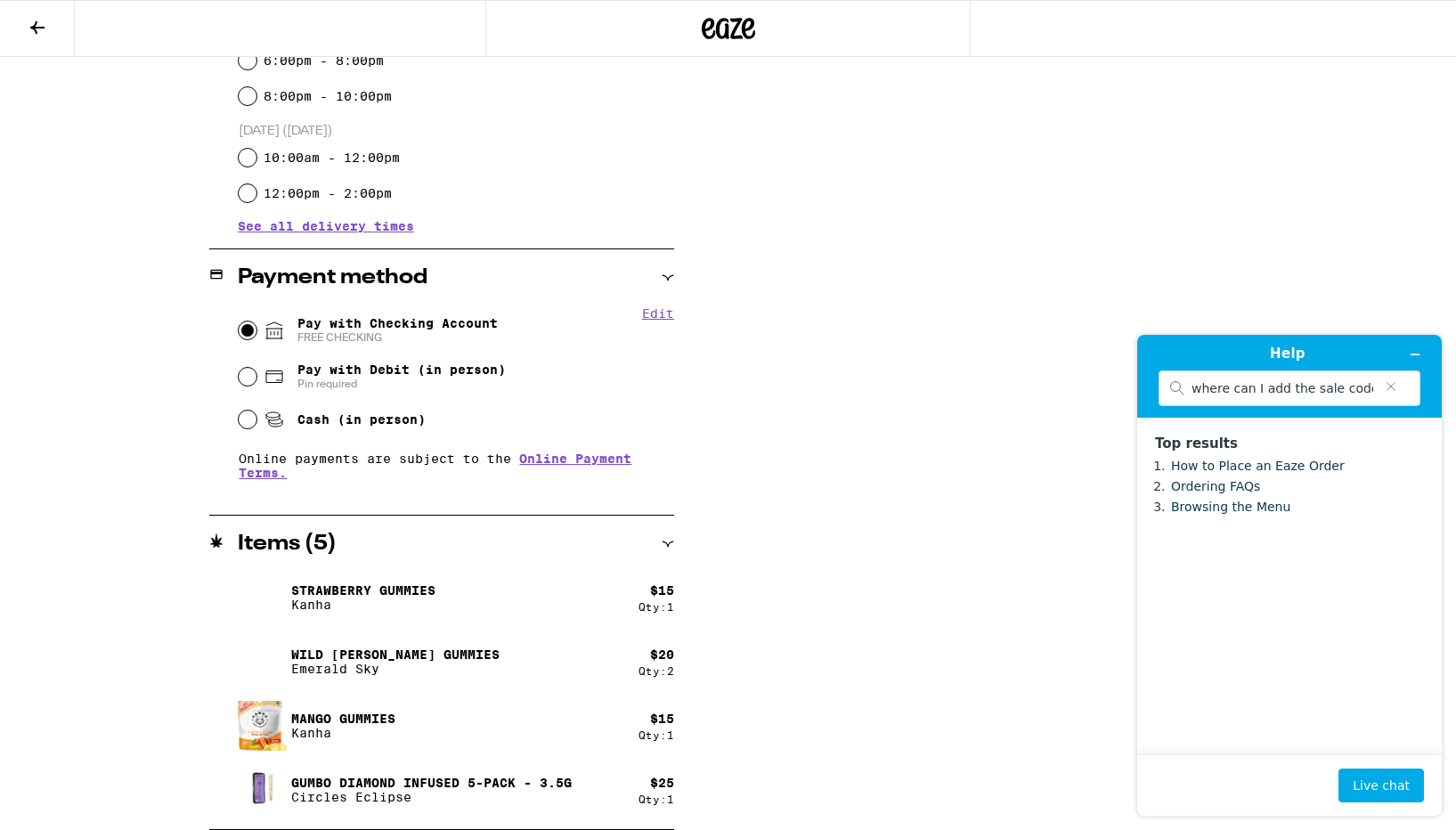
click at [319, 538] on h2 "Items ( 5 )" at bounding box center [287, 544] width 99 height 21
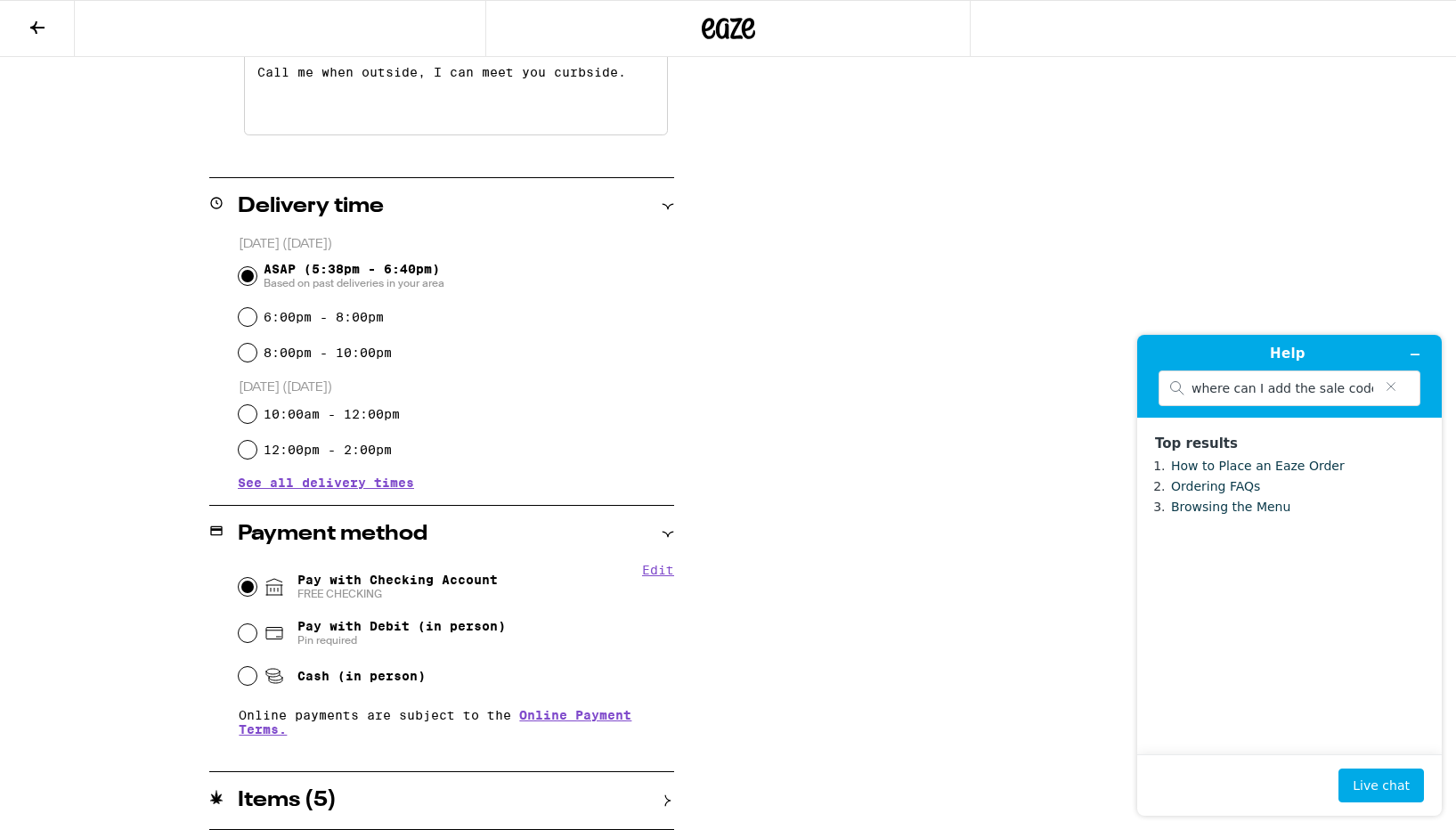
scroll to position [557, 0]
click at [601, 800] on div "Items ( 5 )" at bounding box center [441, 801] width 465 height 21
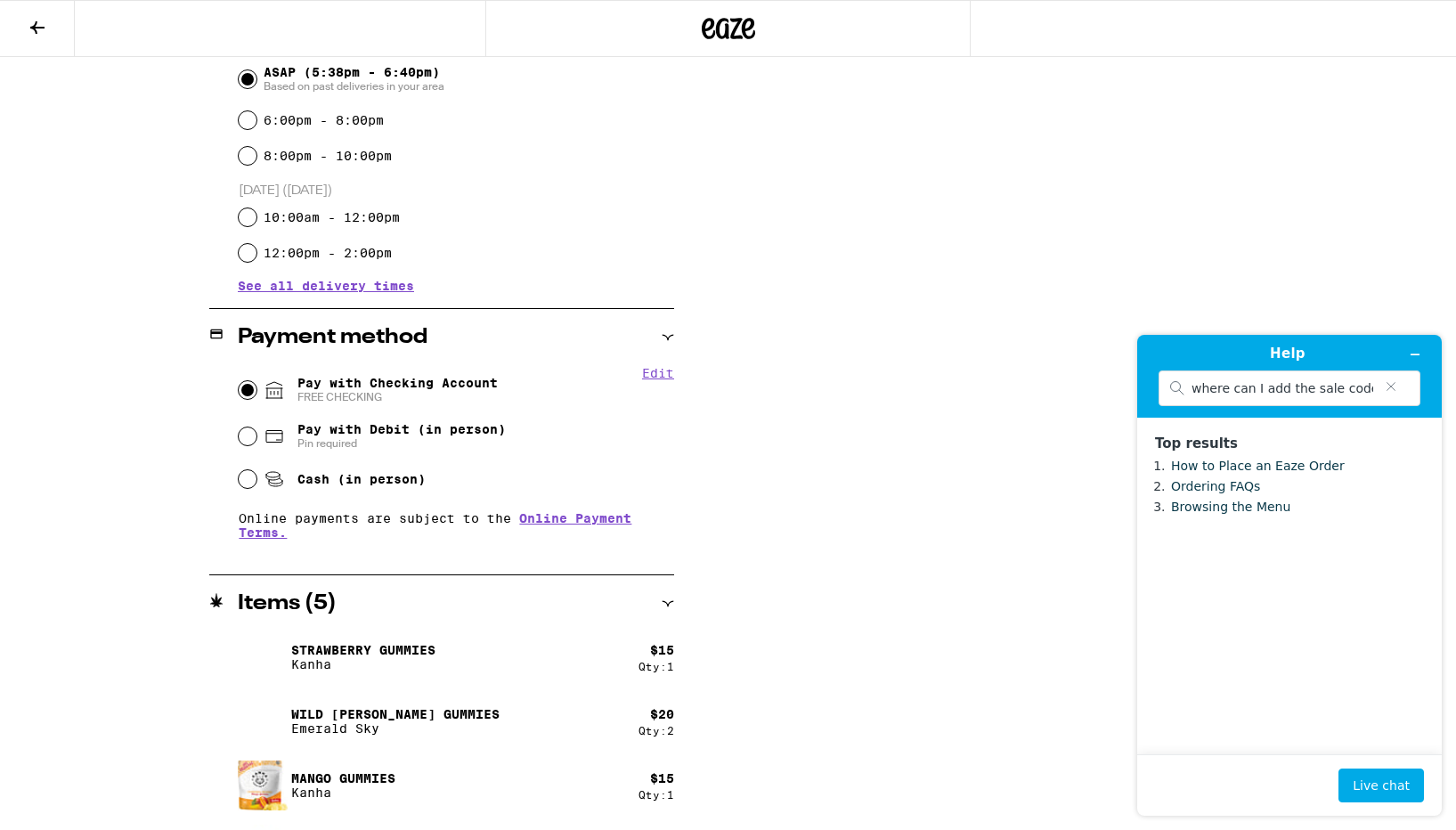
scroll to position [814, 0]
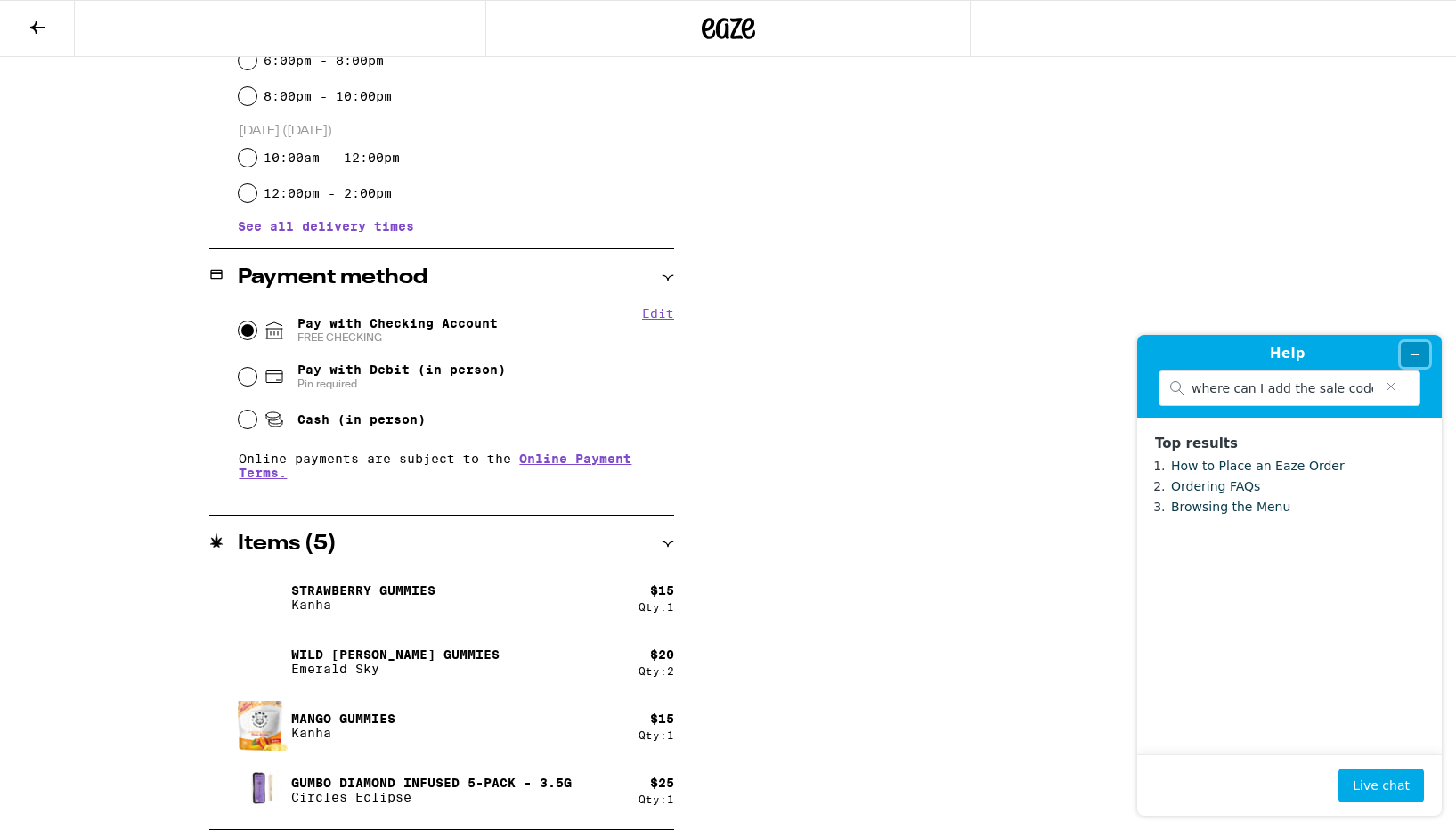
click at [1415, 350] on icon "Minimize widget" at bounding box center [1414, 354] width 12 height 12
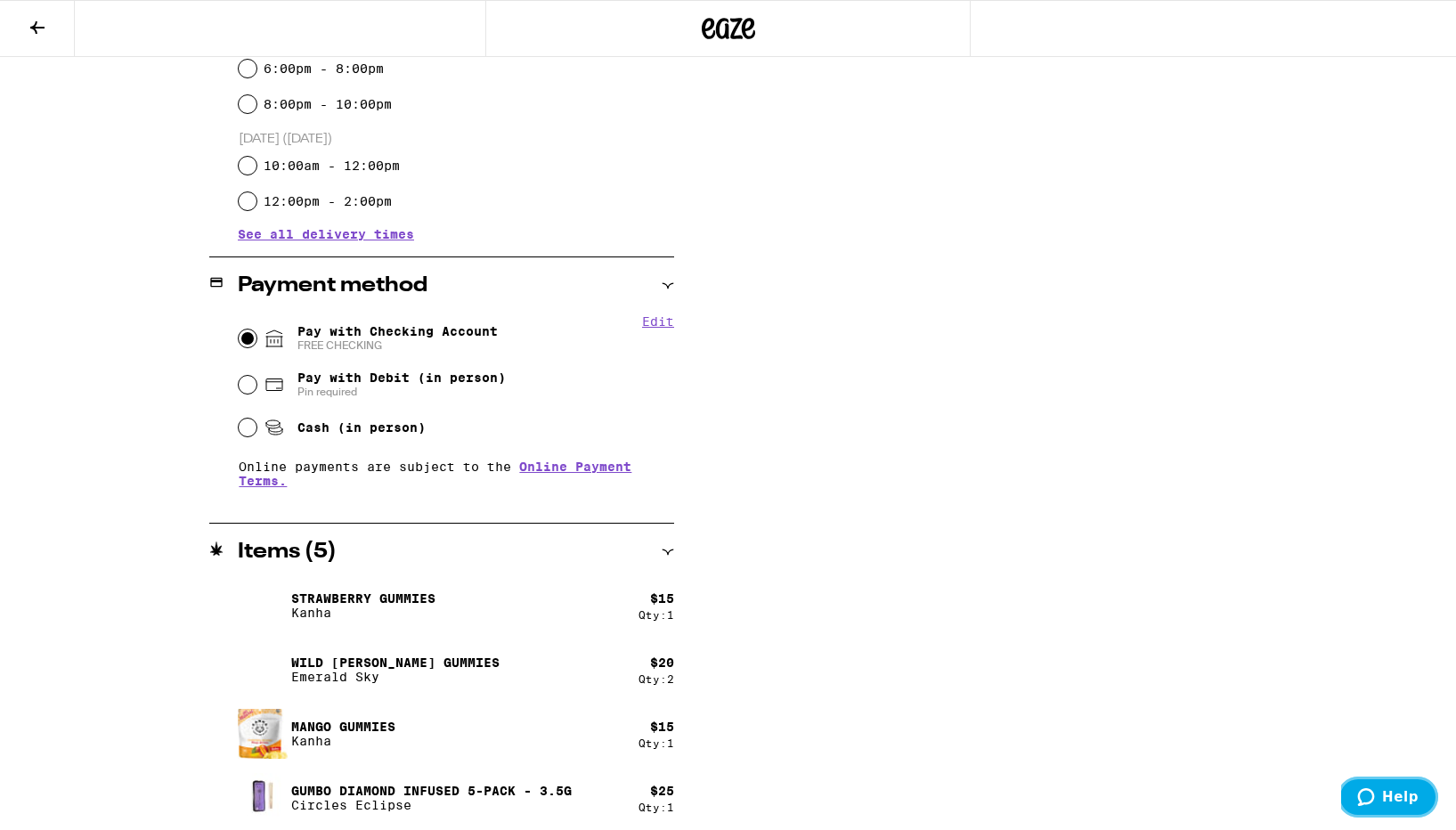
scroll to position [0, 0]
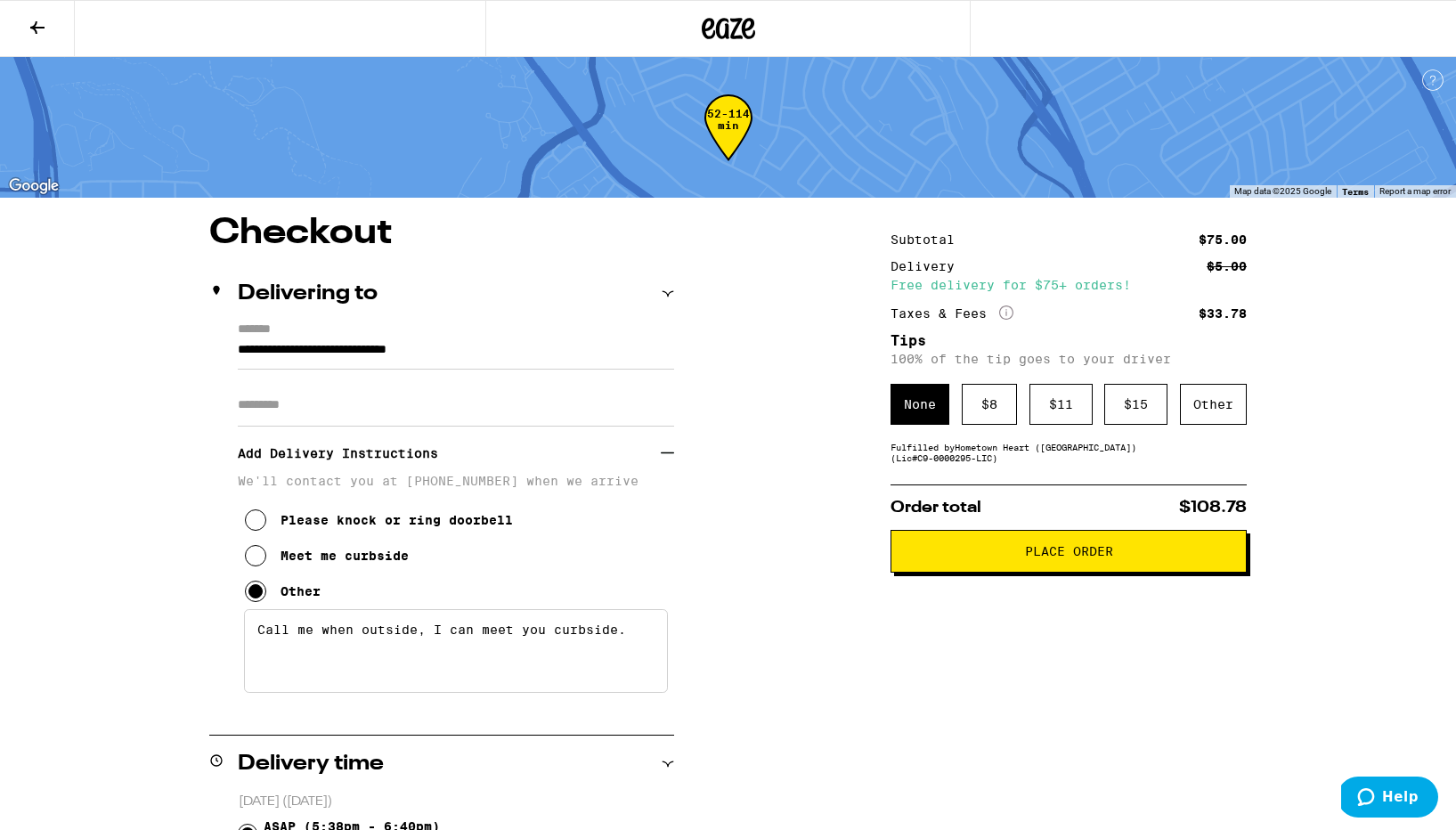
click at [1438, 78] on icon at bounding box center [1432, 80] width 21 height 21
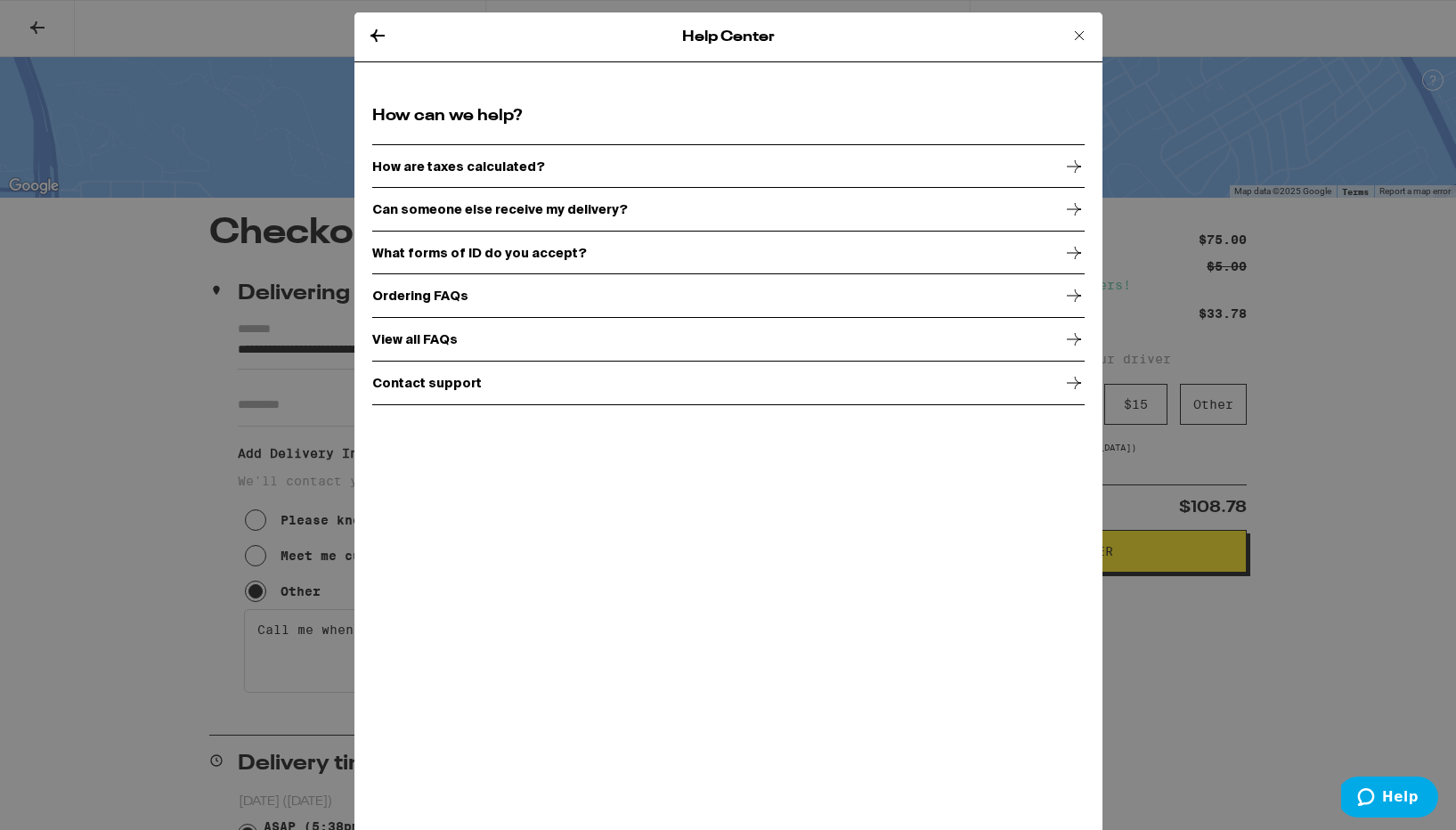
click at [1078, 28] on icon at bounding box center [1079, 35] width 21 height 21
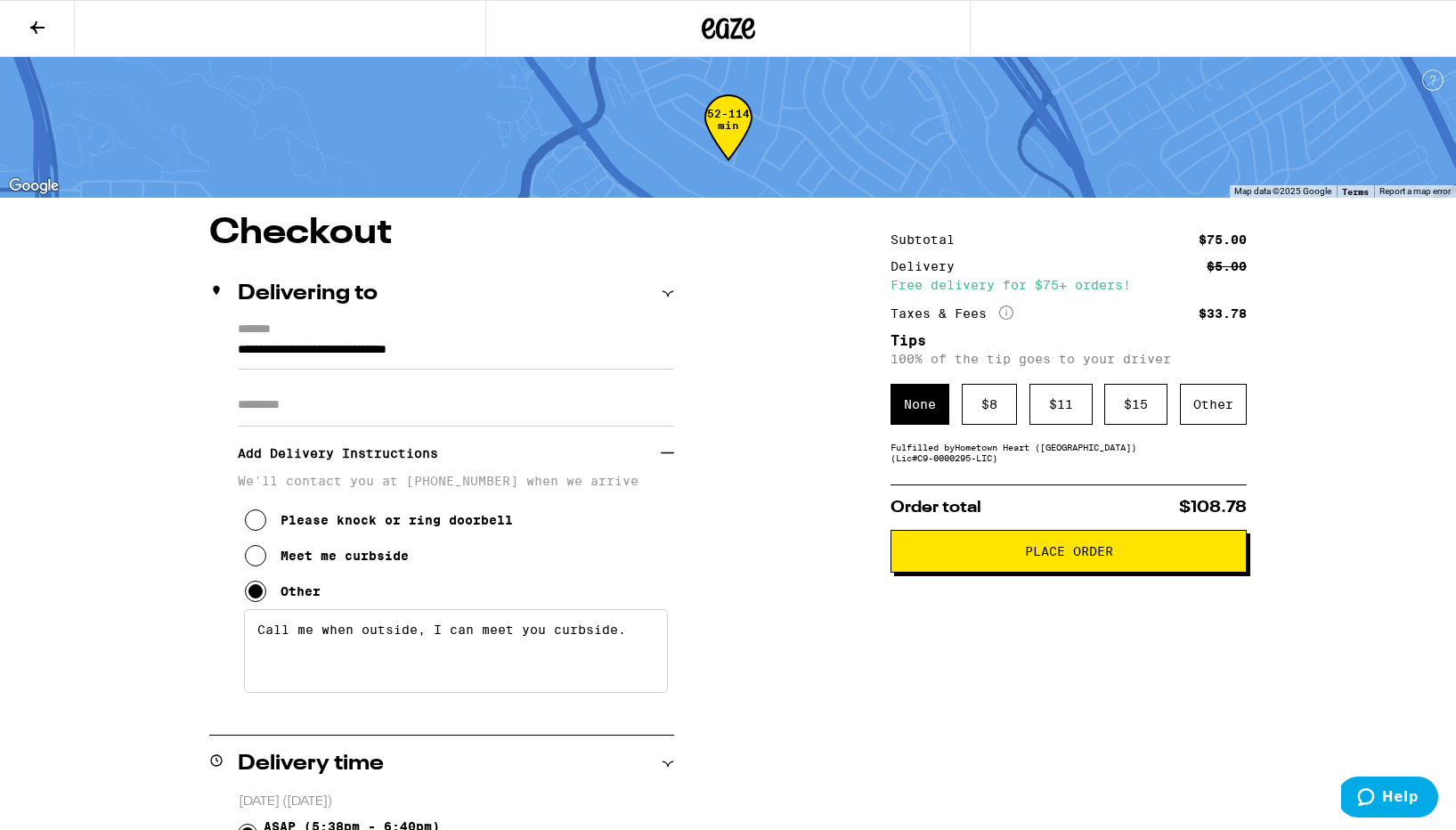
click at [324, 232] on h1 "Checkout" at bounding box center [441, 233] width 465 height 35
click at [58, 28] on button at bounding box center [37, 29] width 75 height 56
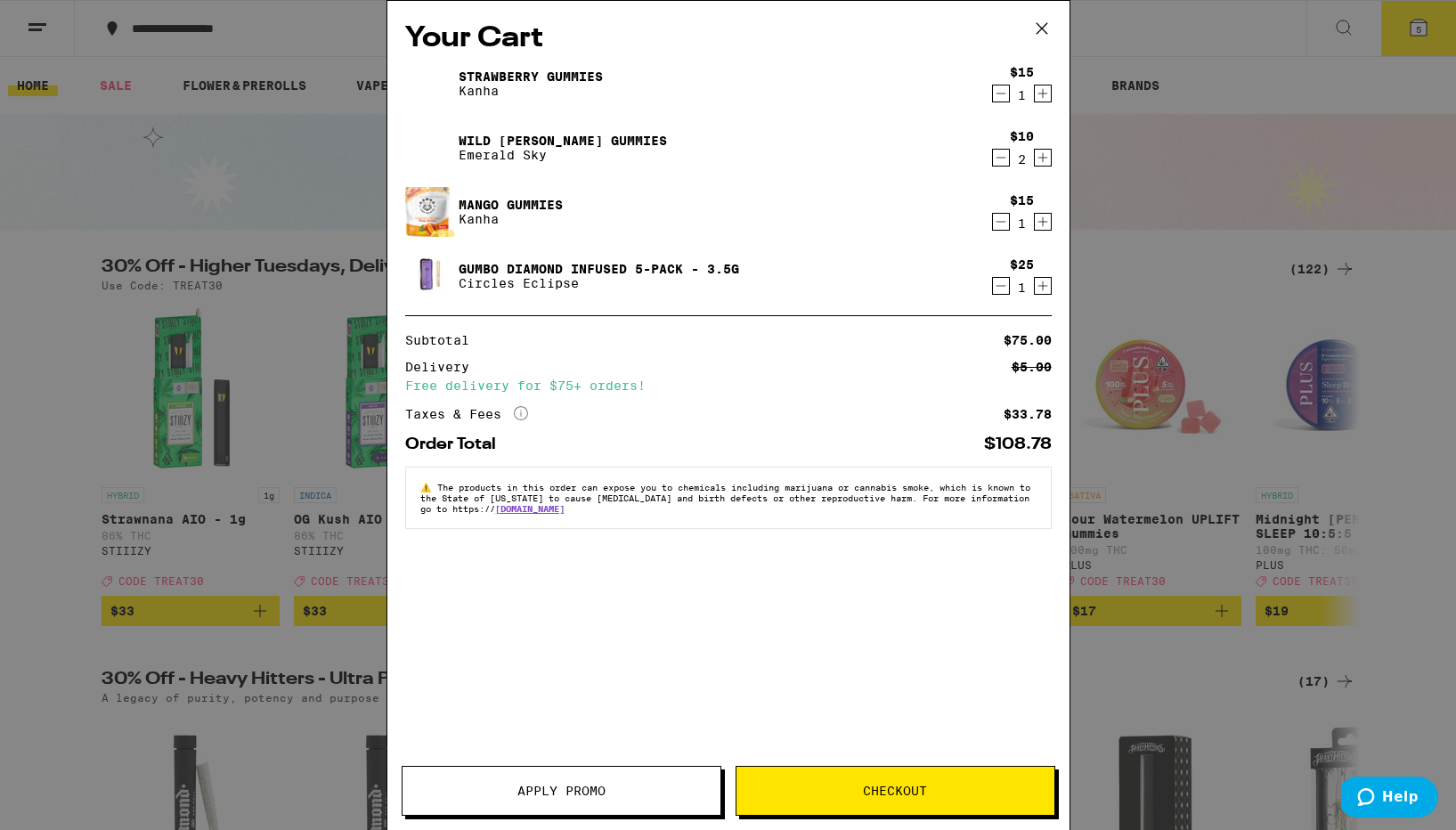
click at [598, 779] on button "Apply Promo" at bounding box center [561, 791] width 319 height 49
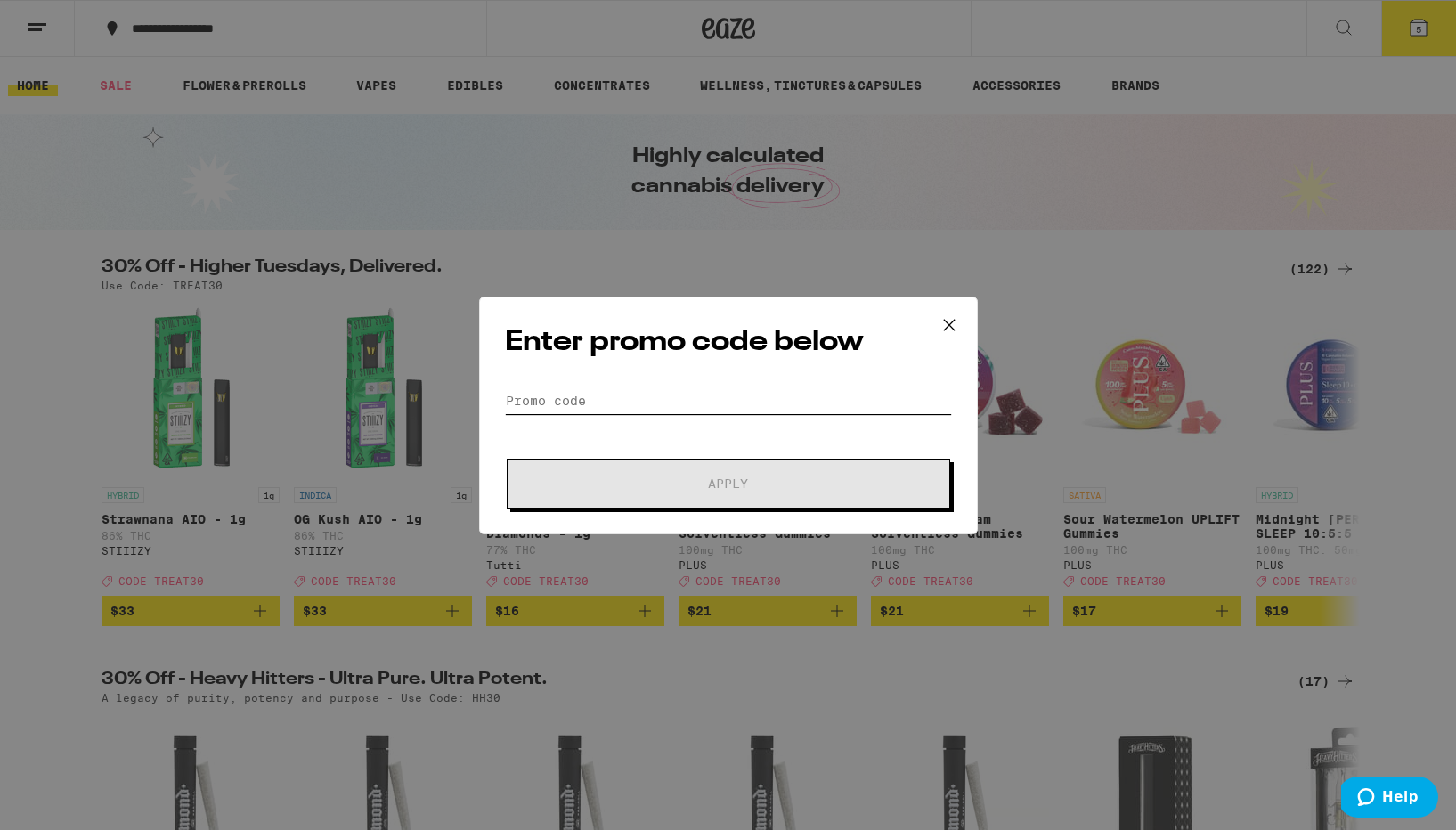
click at [606, 407] on input "Promo Code" at bounding box center [728, 400] width 447 height 27
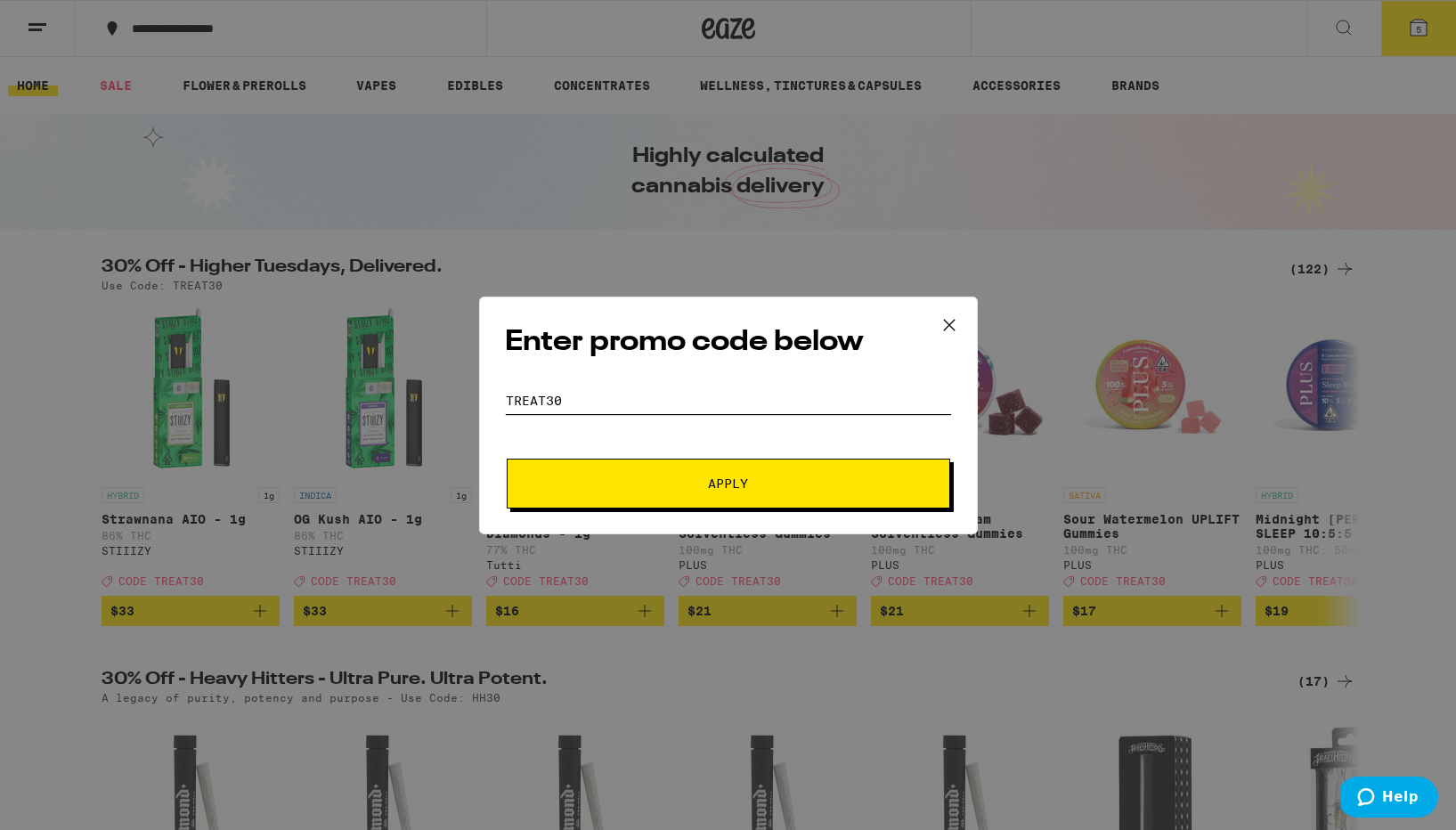
type input "TREAT30"
click at [656, 466] on button "Apply" at bounding box center [728, 483] width 444 height 49
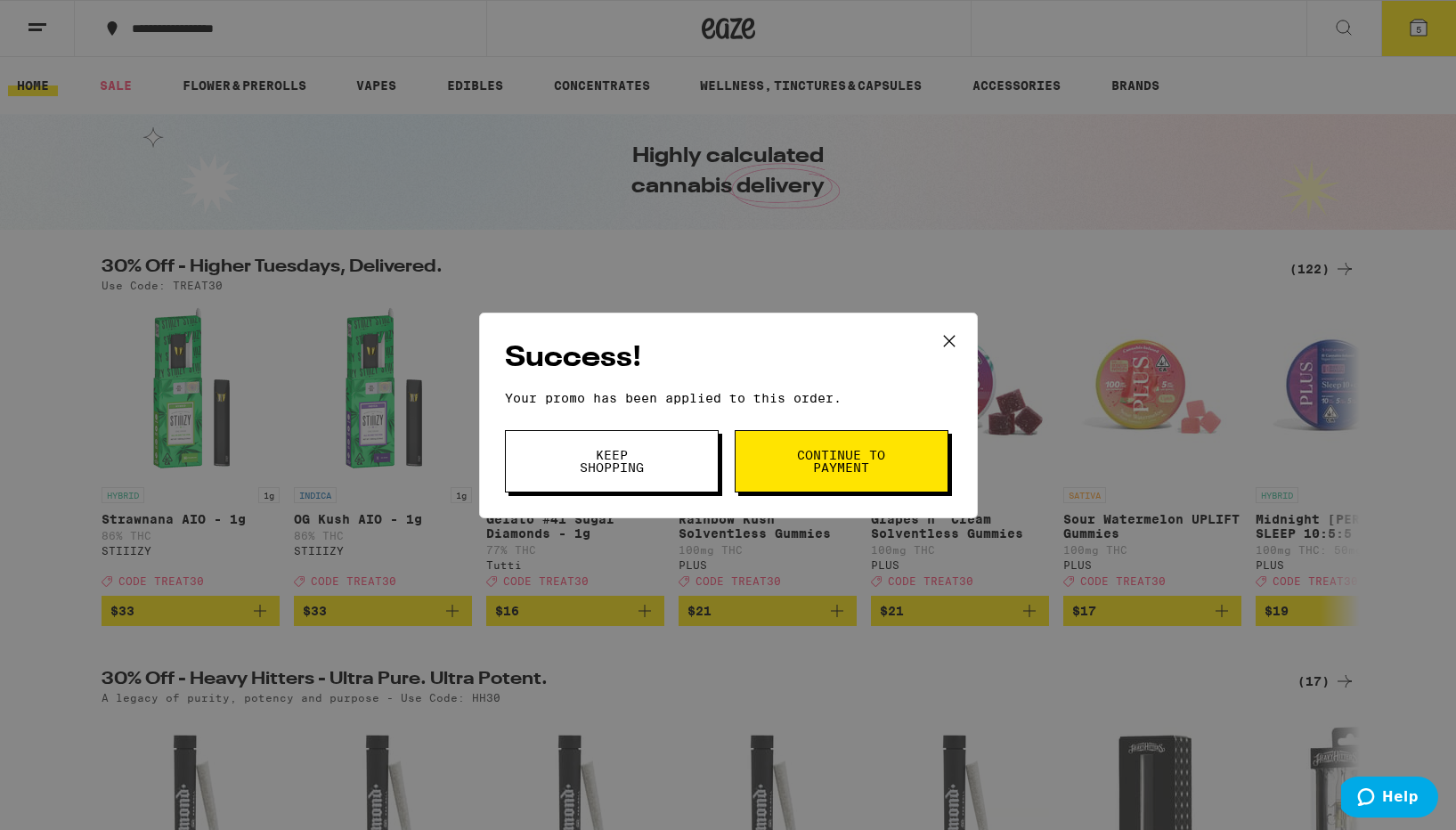
click at [822, 465] on span "Continue to payment" at bounding box center [841, 461] width 91 height 25
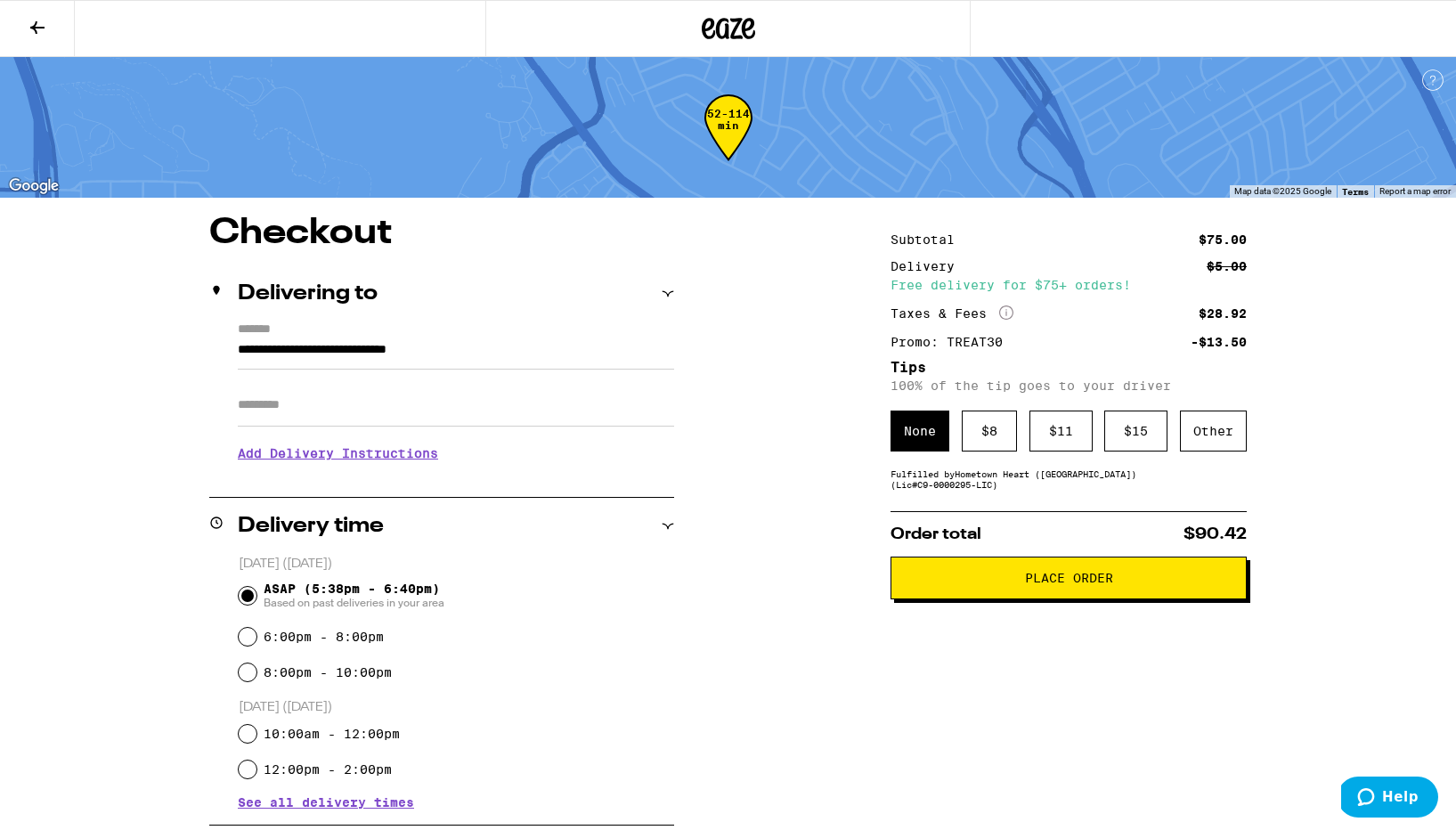
click at [1014, 574] on button "Place Order" at bounding box center [1068, 577] width 356 height 43
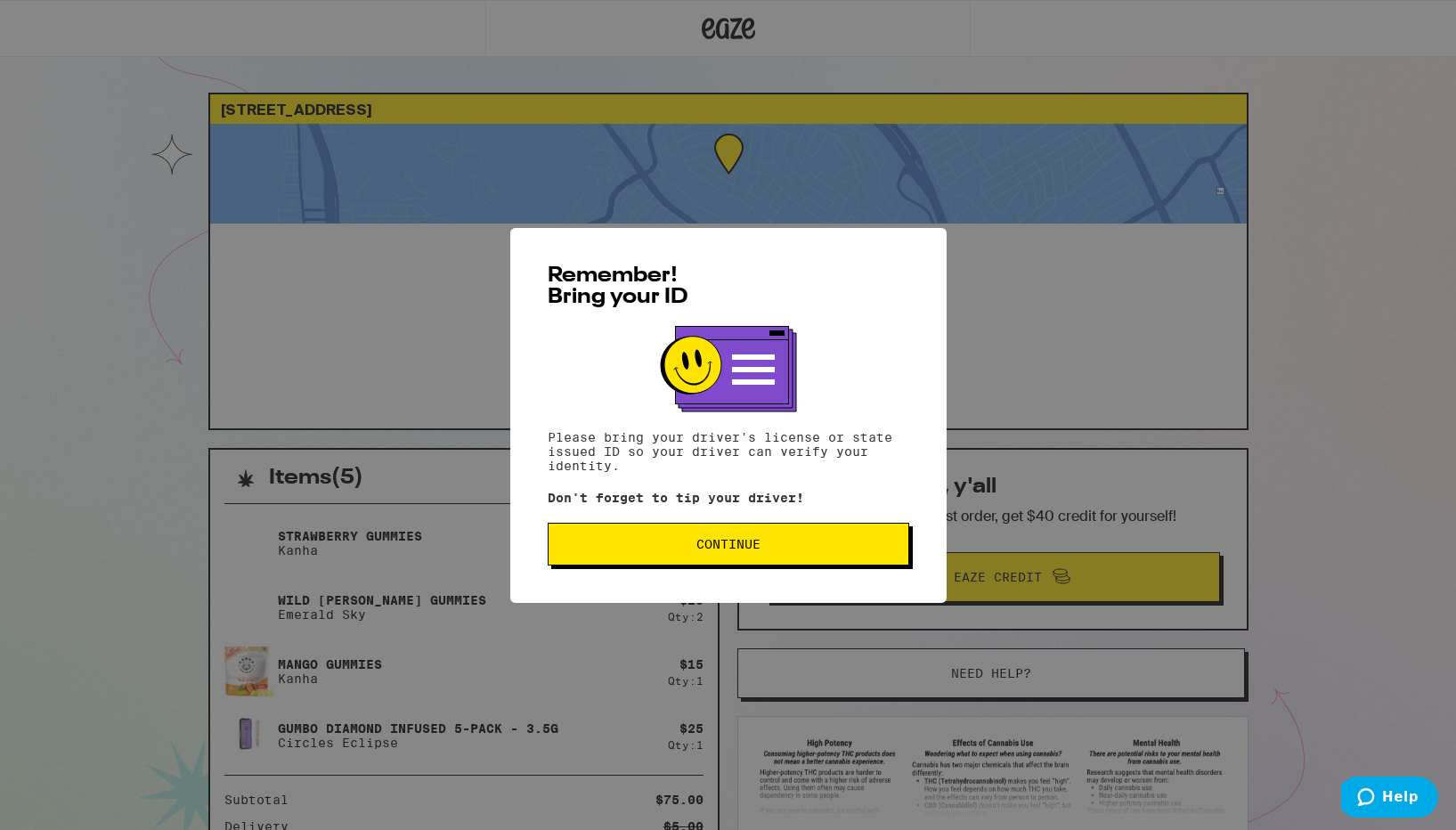
click at [852, 549] on span "Continue" at bounding box center [728, 544] width 331 height 12
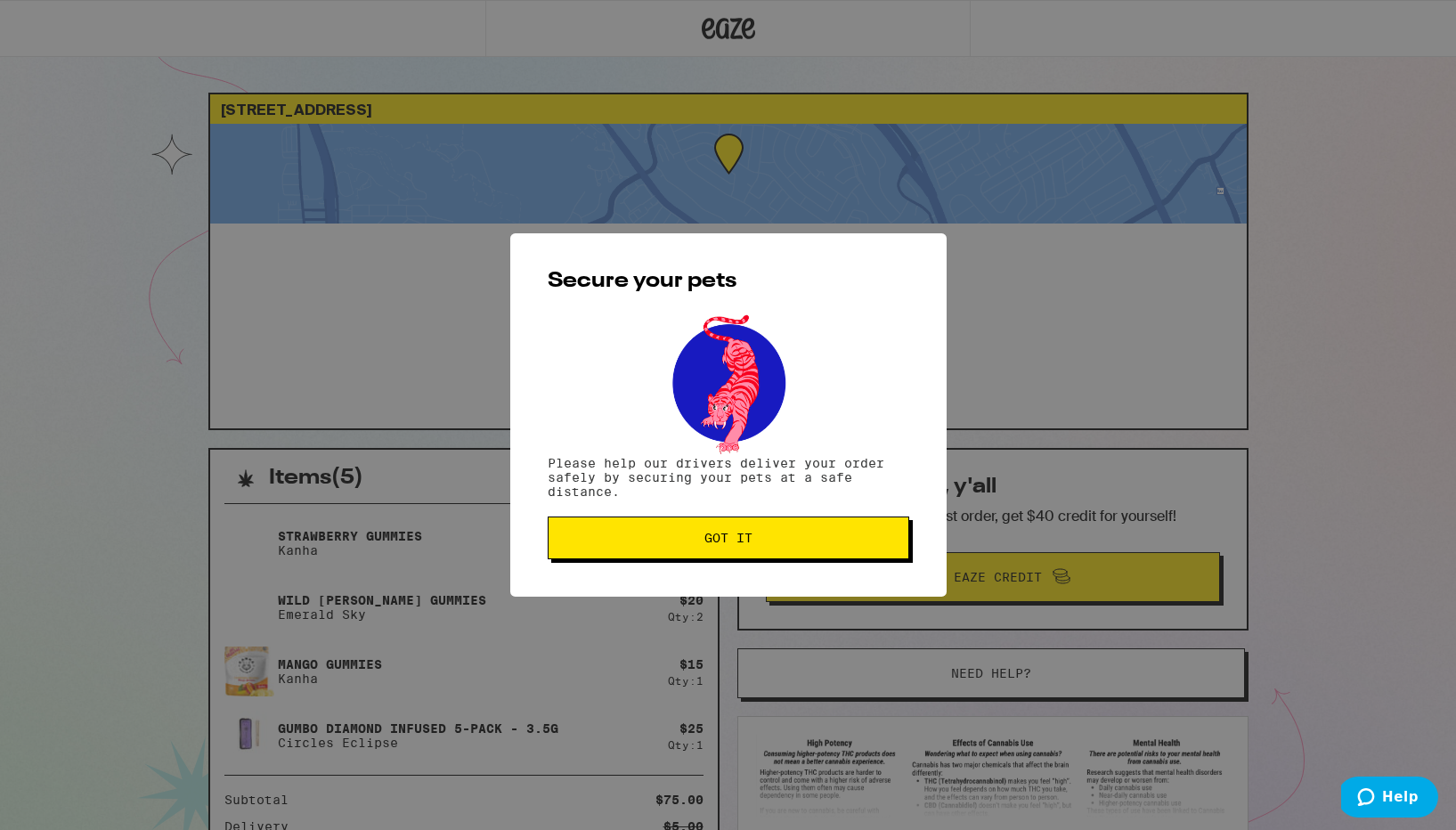
click at [782, 542] on span "Got it" at bounding box center [728, 537] width 331 height 12
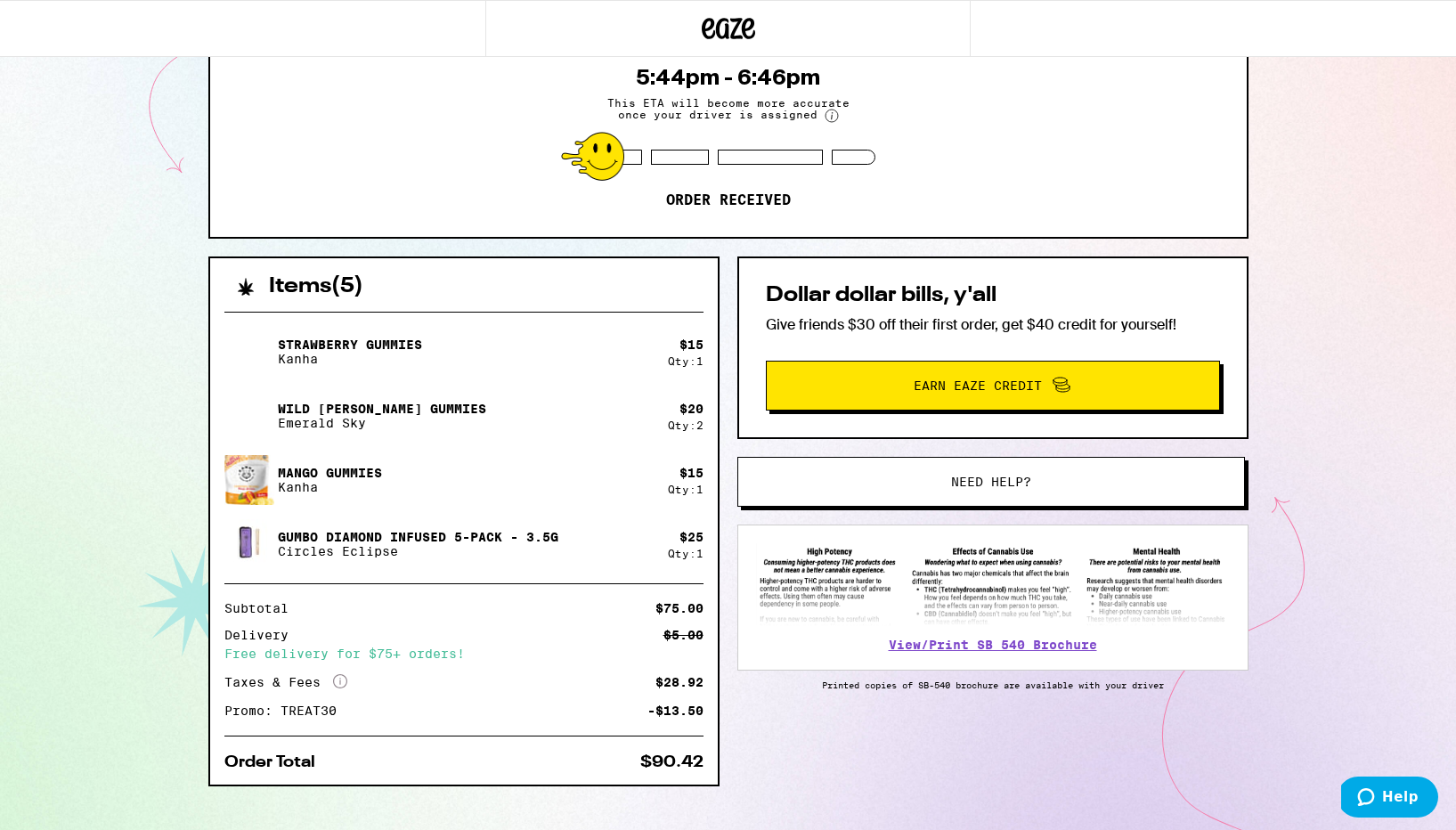
scroll to position [219, 0]
